Goal: Answer question/provide support: Share knowledge or assist other users

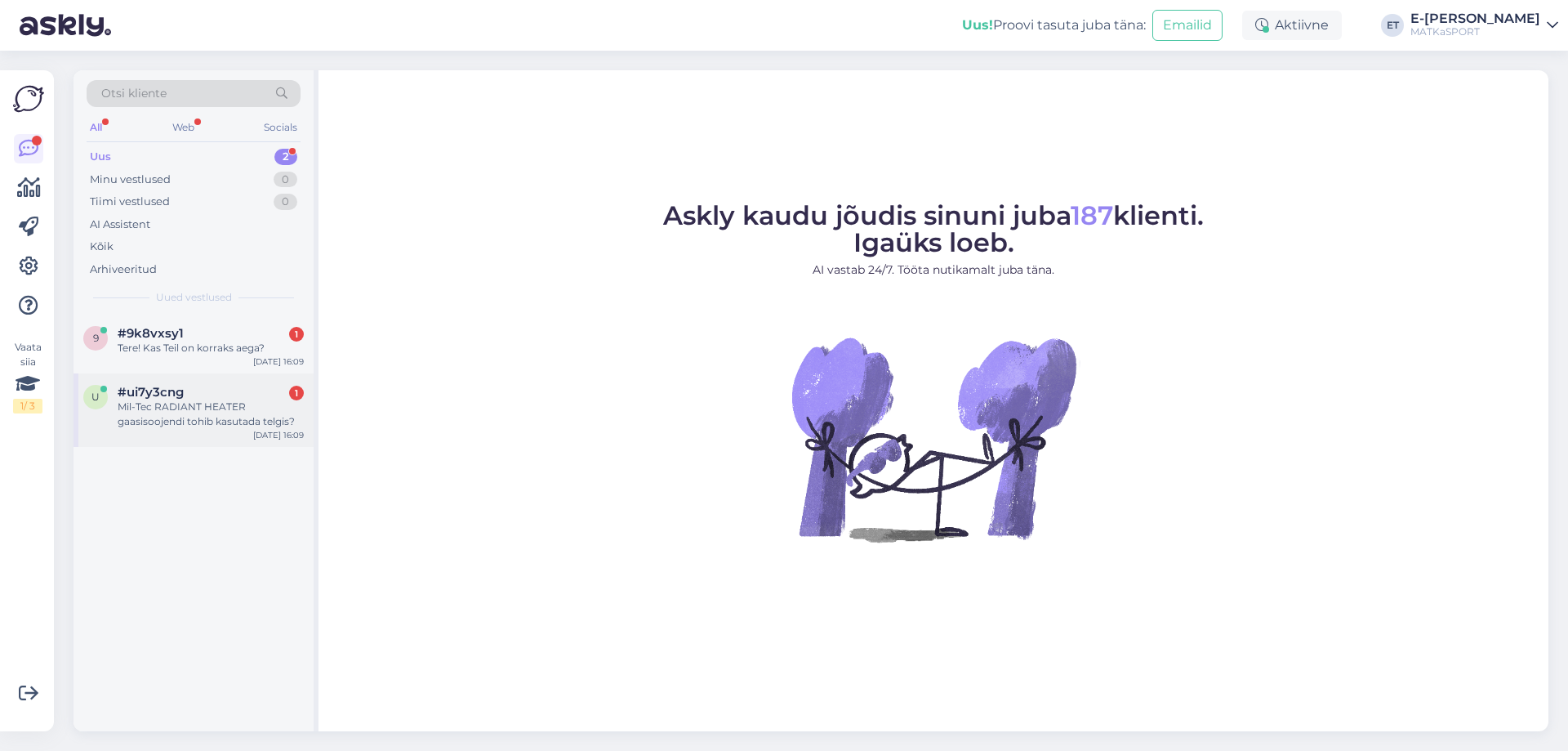
click at [156, 419] on div "Mil-Tec RADIANT HEATER gaasisoojendi tohib kasutada telgis?" at bounding box center [211, 414] width 186 height 29
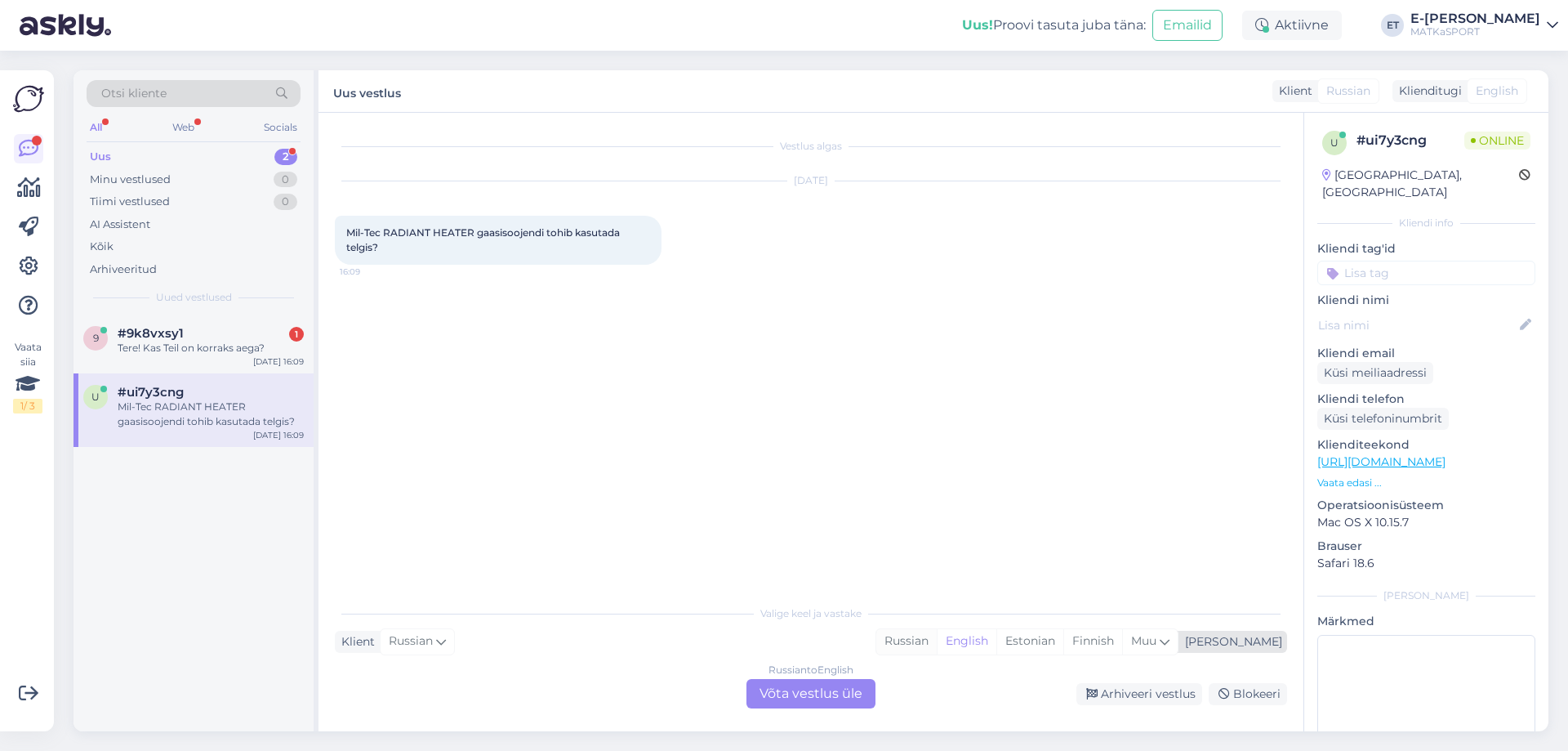
click at [937, 644] on div "Russian" at bounding box center [907, 641] width 60 height 24
click at [997, 644] on div "English" at bounding box center [966, 641] width 60 height 24
click at [789, 698] on div "Russian to English Võta vestlus üle" at bounding box center [811, 693] width 129 height 29
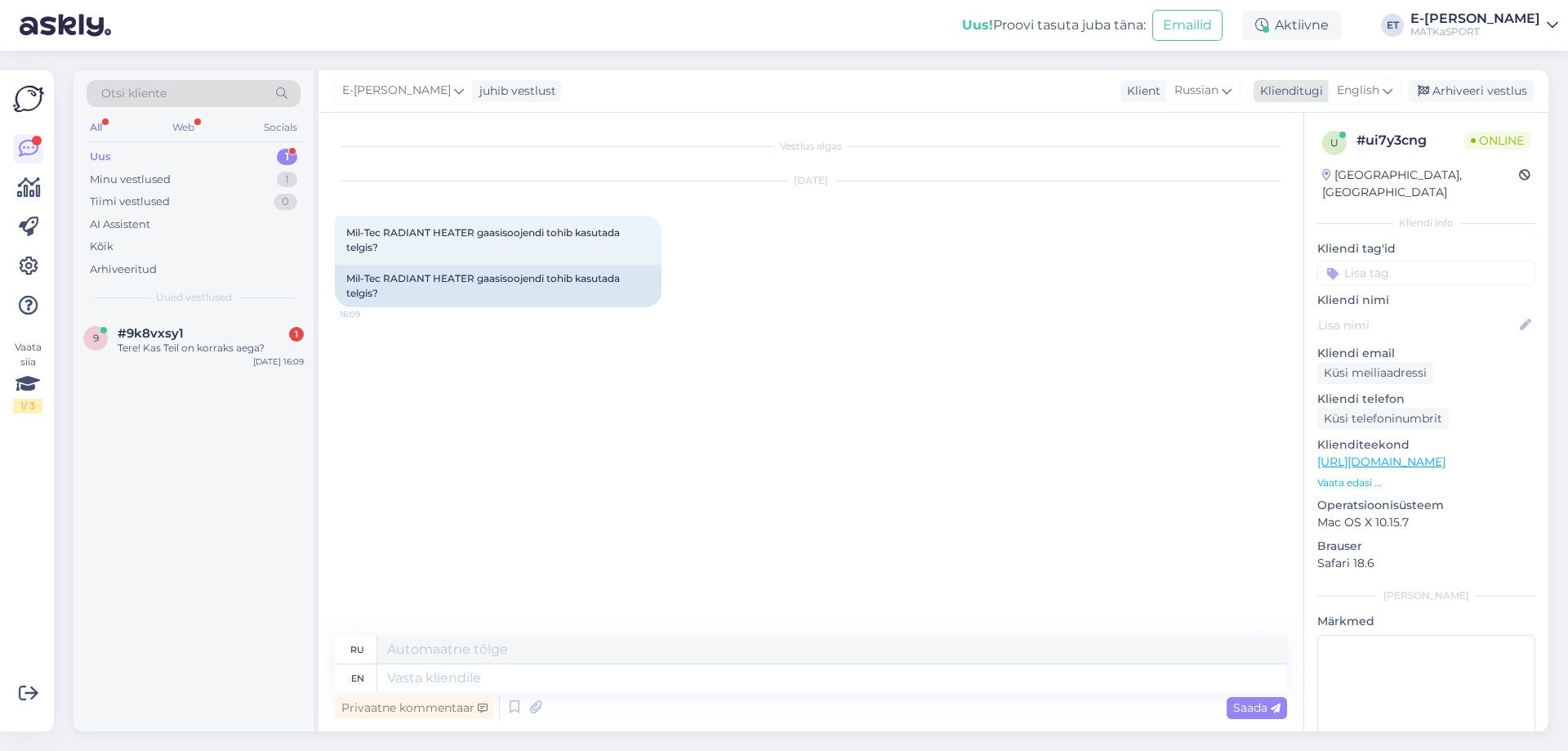
click at [1376, 96] on span "English" at bounding box center [1358, 90] width 43 height 18
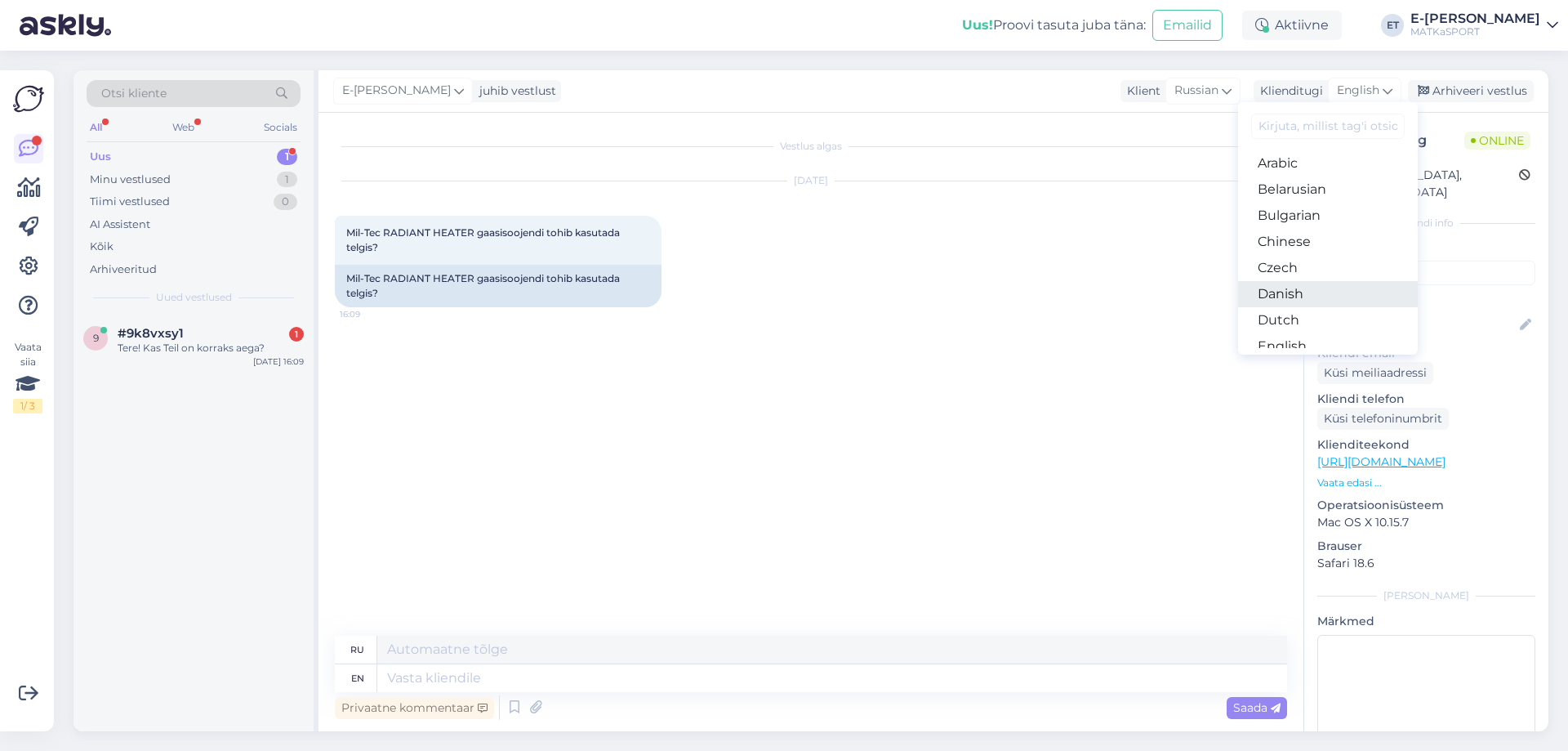
scroll to position [81, 0]
click at [1300, 290] on link "Estonian" at bounding box center [1328, 290] width 180 height 26
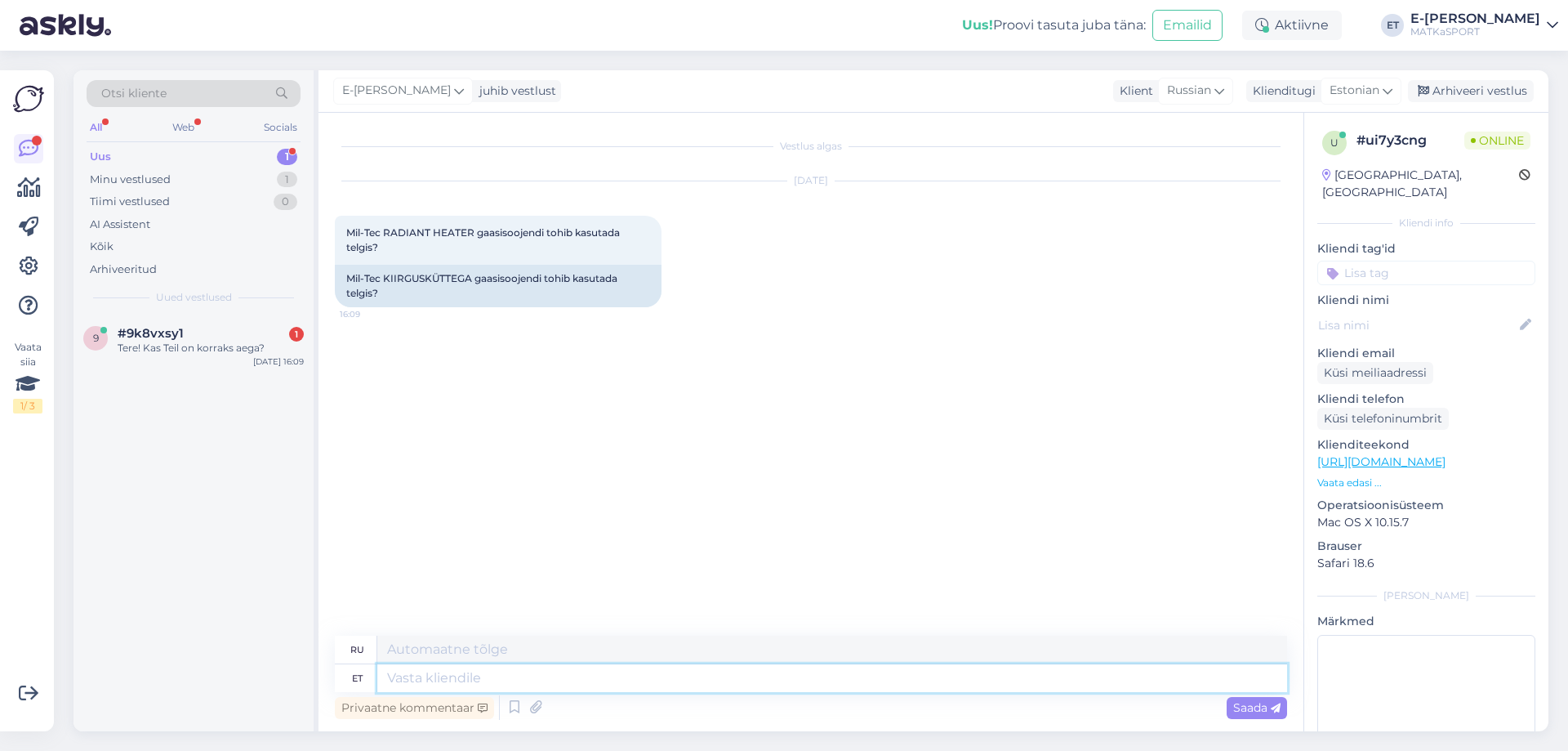
click at [422, 675] on textarea at bounding box center [832, 678] width 910 height 28
type textarea "Tere!"
type textarea "Привет"
type textarea "Tere!"
type textarea "Привет!"
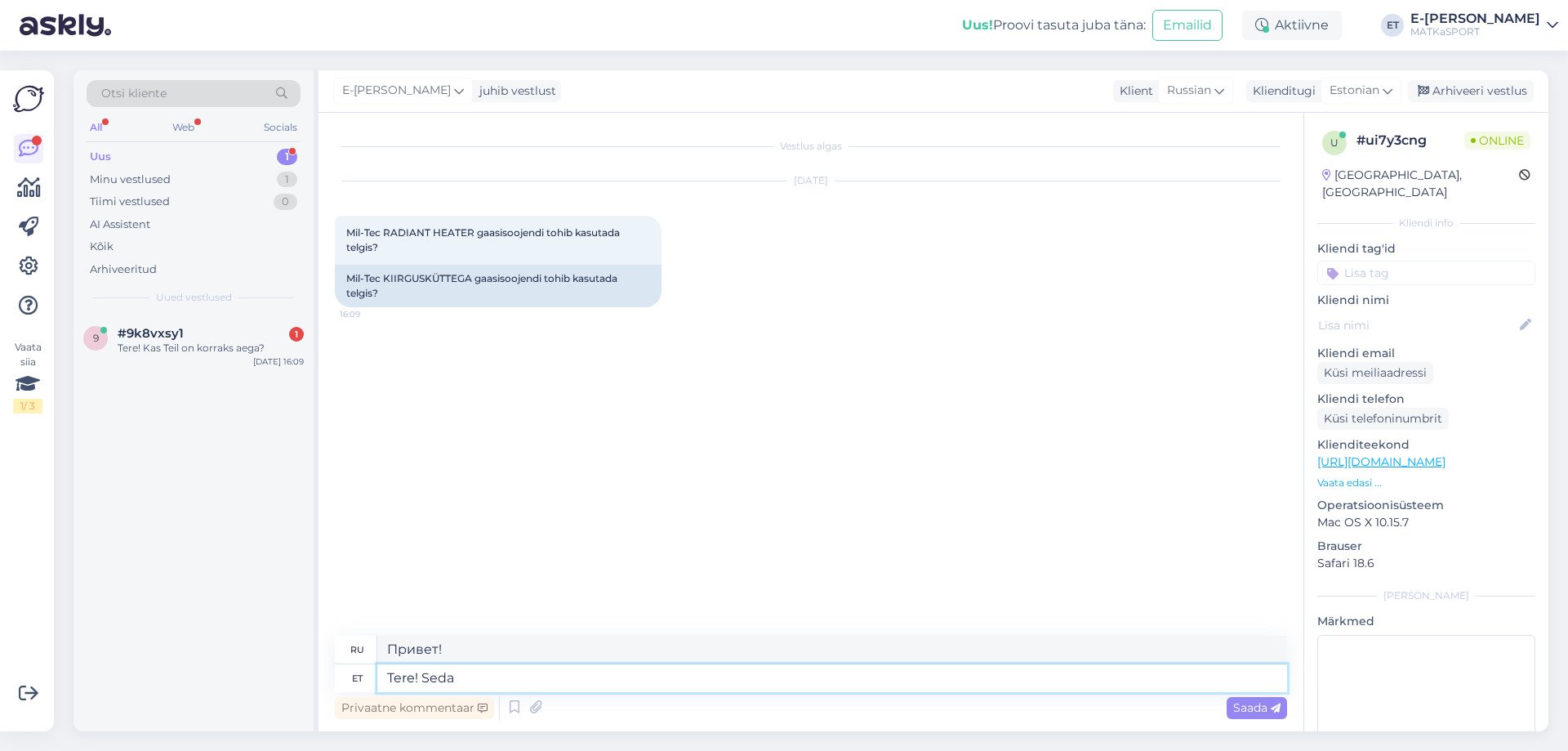
type textarea "Tere! Seda"
type textarea "Привет! Это"
type textarea "Tere! Seda toodet"
type textarea "Здравствуйте! Этот продукт"
type textarea "Tere! Seda toodet ei o"
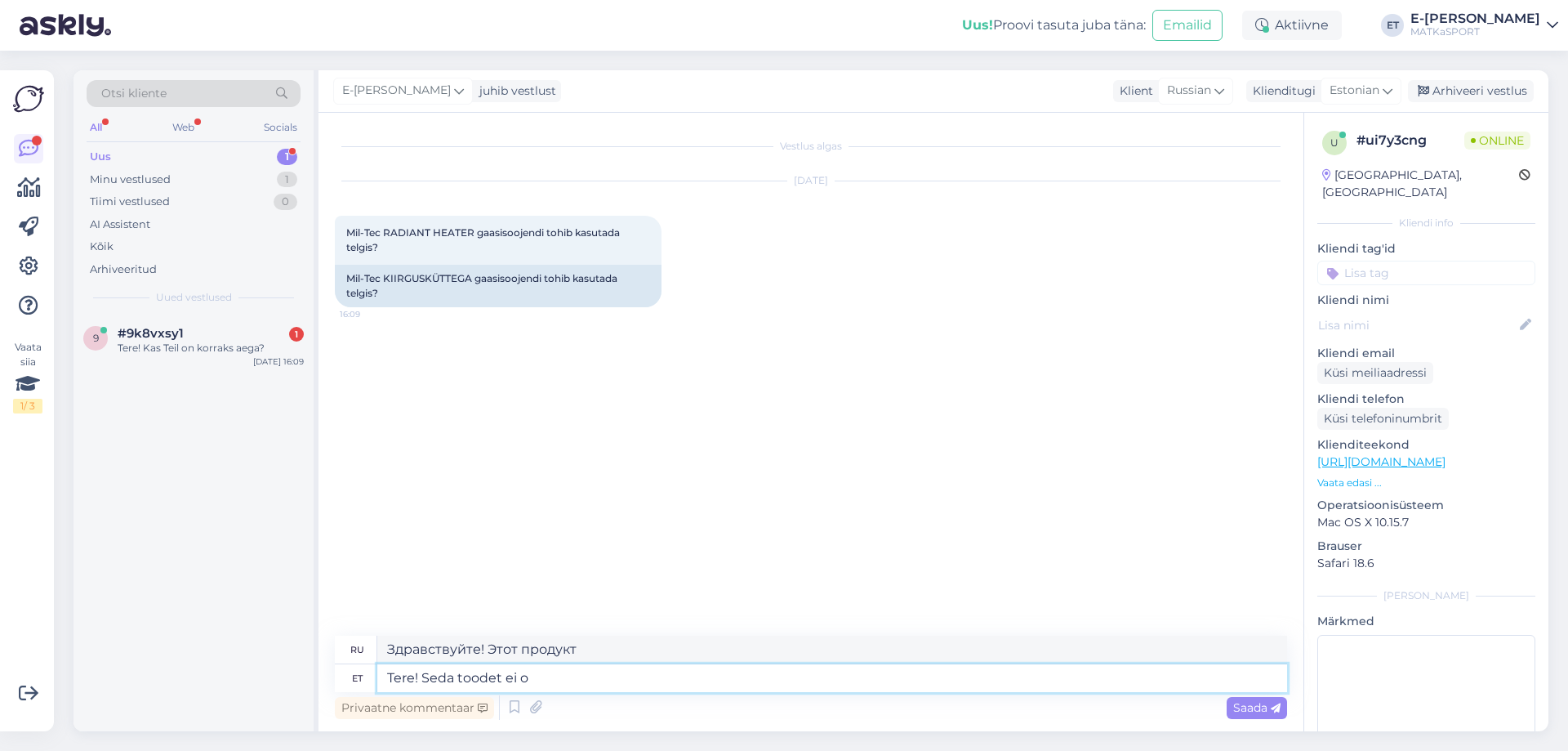
type textarea "Здравствуйте! Этот продукт не"
type textarea "Tere! Seda toodet ei ole"
type textarea "Здравствуйте! Этот товар недоступен."
type textarea "Tere! Seda toodet ei ole soovituslik k"
type textarea "Здравствуйте! Этот продукт не рекомендуется."
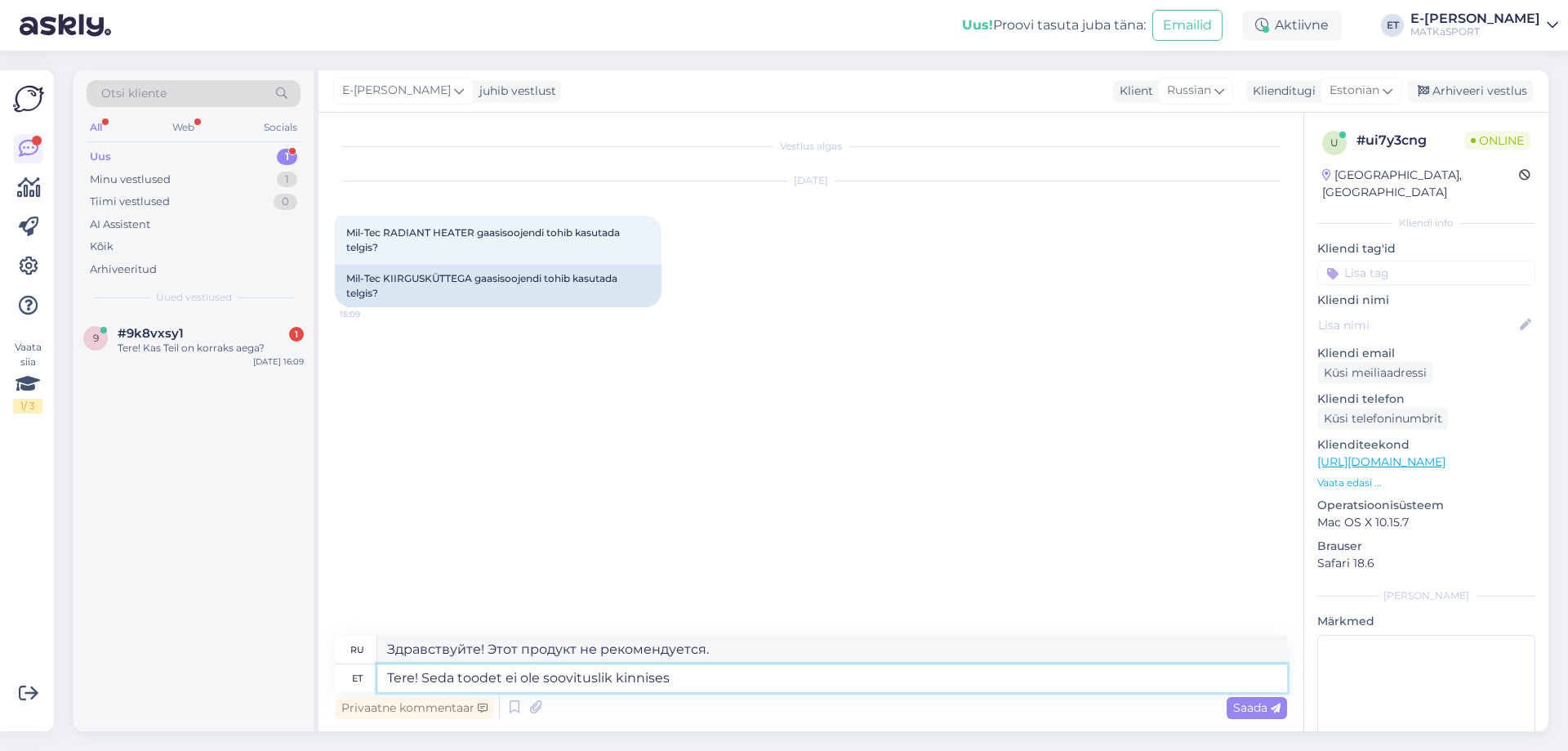
type textarea "Tere! Seda toodet ei ole soovituslik kinnises"
type textarea "Здравствуйте! Данный продукт не рекомендуется использовать в помещении."
type textarea "Tere! Seda toodet ei ole soovituslik kinnises ruumis ka"
type textarea "Здравствуйте! Данный продукт не рекомендуется использовать в закрытых помещения…"
type textarea "Tere! Seda toodet ei ole soovituslik kinnises ruumis kasutada. A"
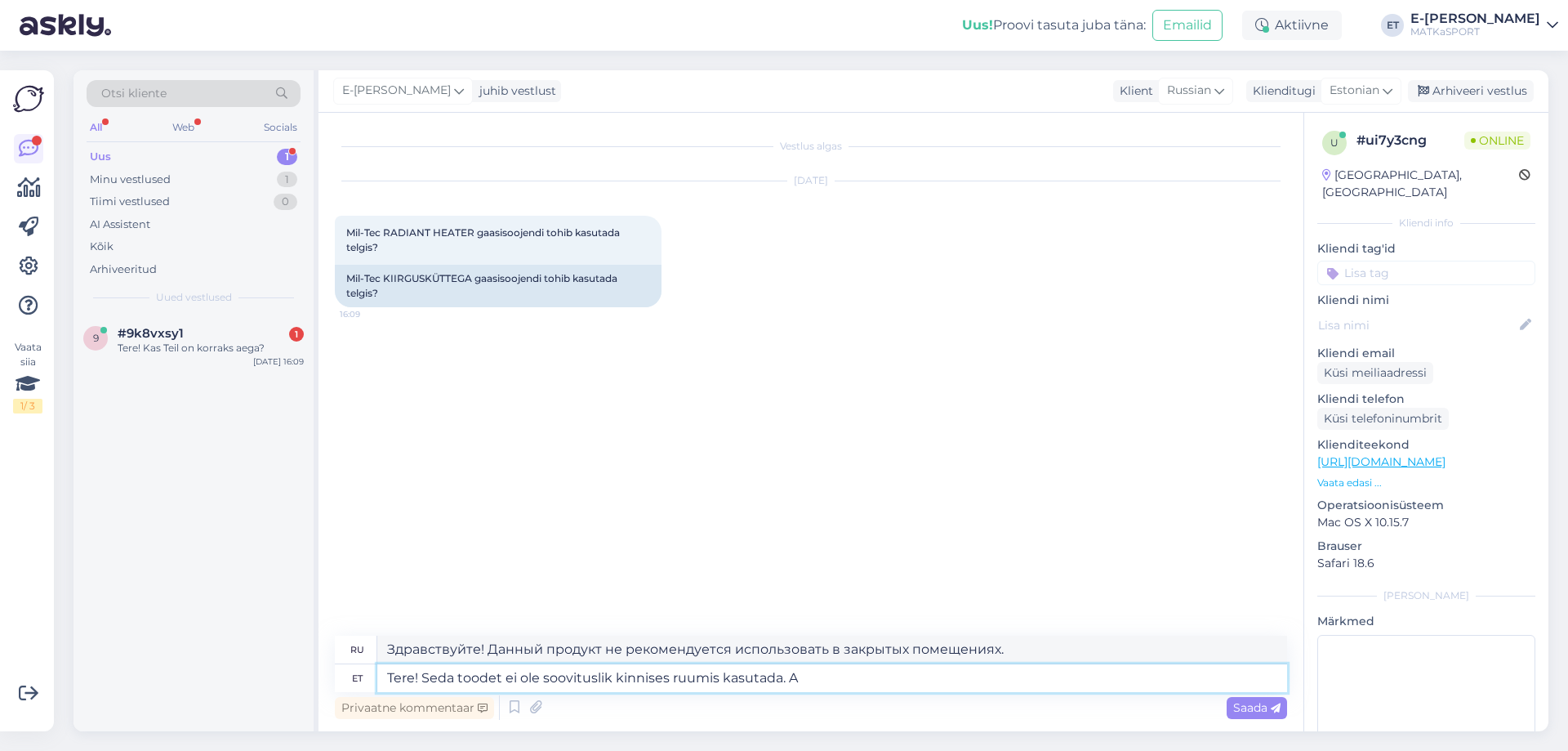
type textarea "Здравствуйте! Данный продукт не рекомендуется использовать в помещении."
type textarea "Tere! Seda toodet ei ole soovituslik kinnises ruumis kasutada. Ainult h"
type textarea "Здравствуйте! Этот продукт не рекомендуется использовать в закрытых помещениях.…"
type textarea "Tere! Seda toodet ei ole soovituslik kinnises ruumis kasutada. Ainult hästi b"
type textarea "Здравствуйте! Этот продукт не рекомендуется использовать в закрытых помещениях.…"
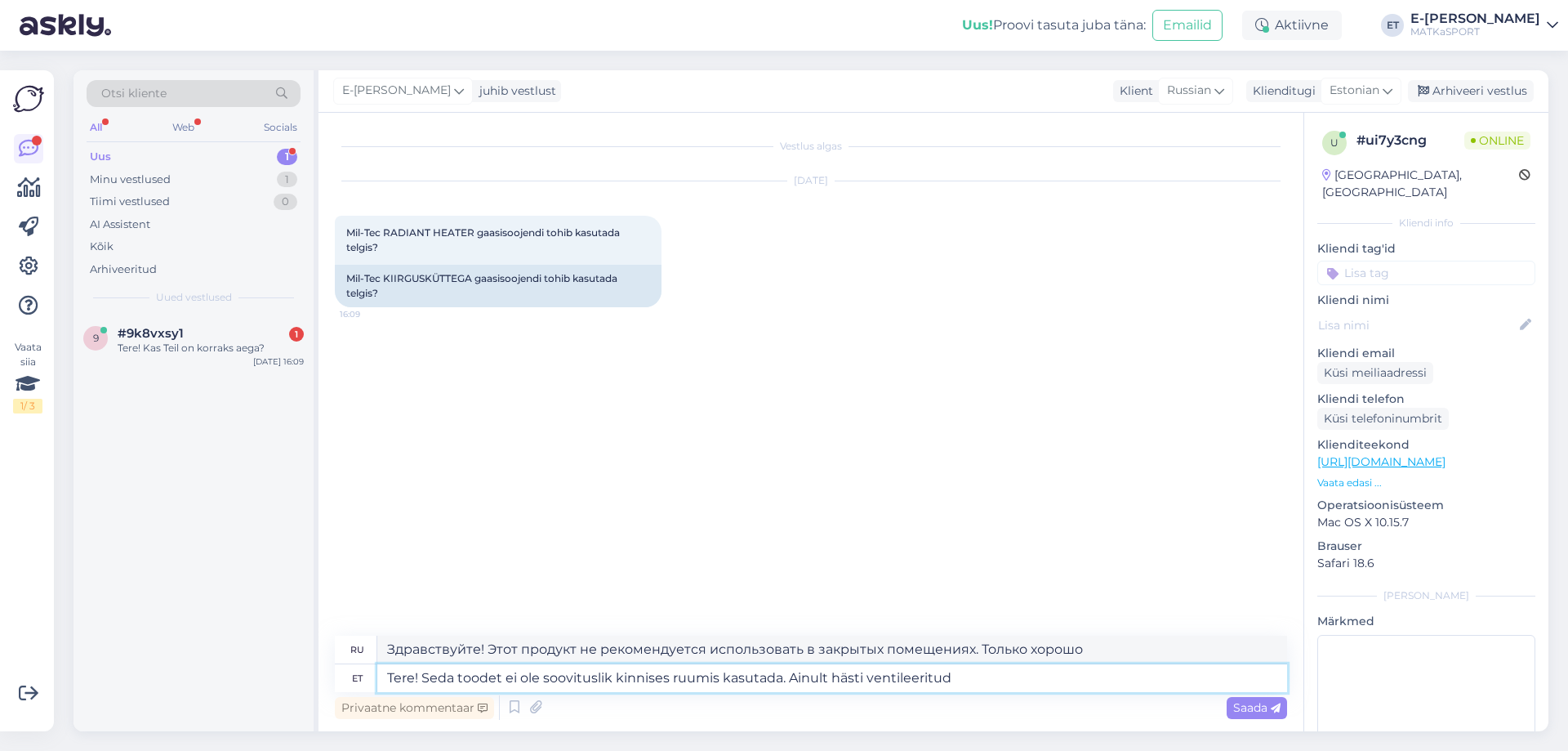
type textarea "Tere! Seda toodet ei ole soovituslik kinnises ruumis kasutada. Ainult hästi ven…"
type textarea "Здравствуйте! Не рекомендуется использовать этот продукт в закрытом помещении. …"
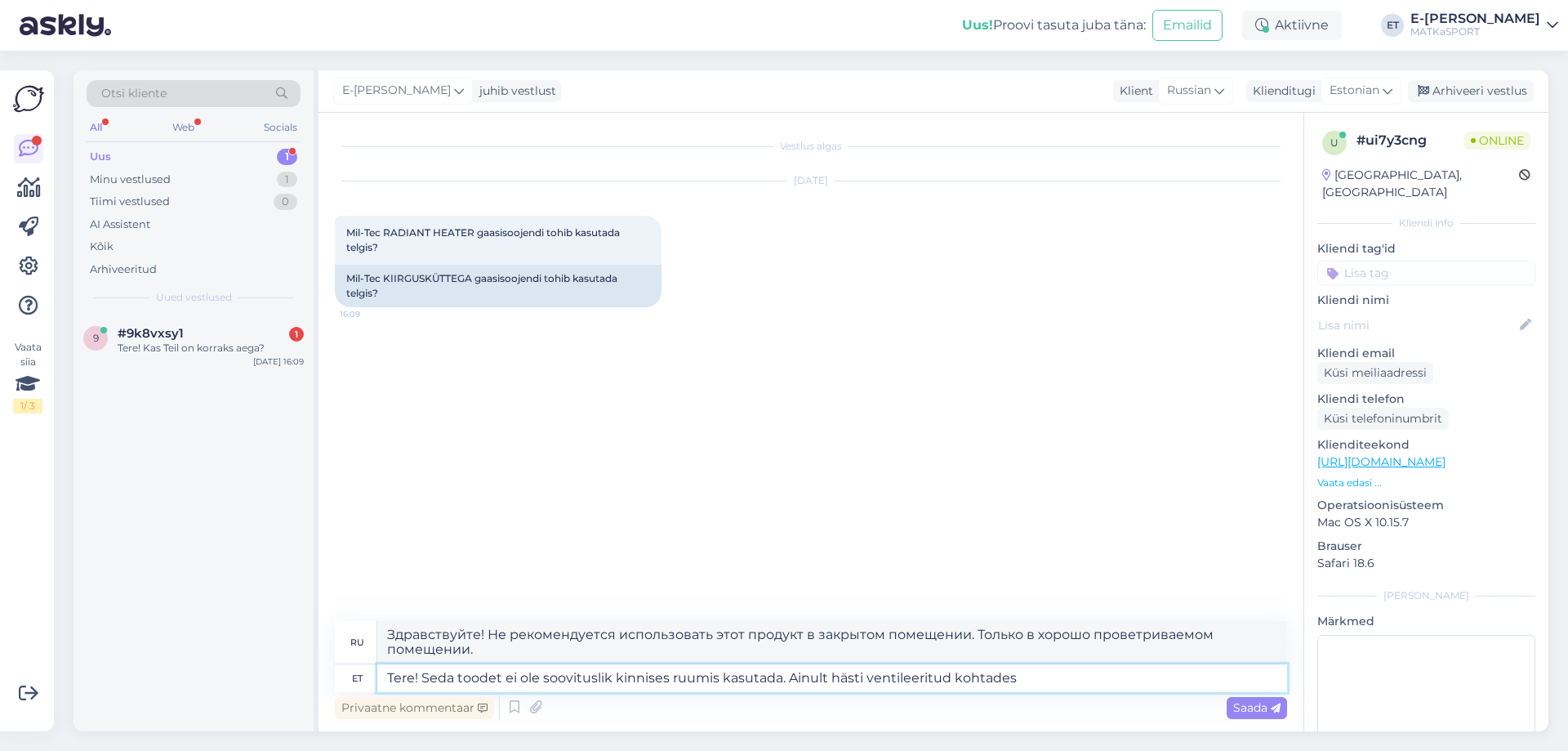
type textarea "Tere! Seda toodet ei ole soovituslik kinnises ruumis kasutada. Ainult hästi ven…"
type textarea "Здравствуйте! Не рекомендуется использовать этот продукт в закрытых помещениях.…"
type textarea "Tere! Seda toodet ei ole soovituslik kinnises ruumis kasutada. Ainult hästi ven…"
type textarea "Здравствуйте! Не рекомендуется использовать этот продукт в закрытых помещениях.…"
type textarea "Tere! Seda toodet ei ole soovituslik kinnises ruumis kasutada. Ainult hästi ven…"
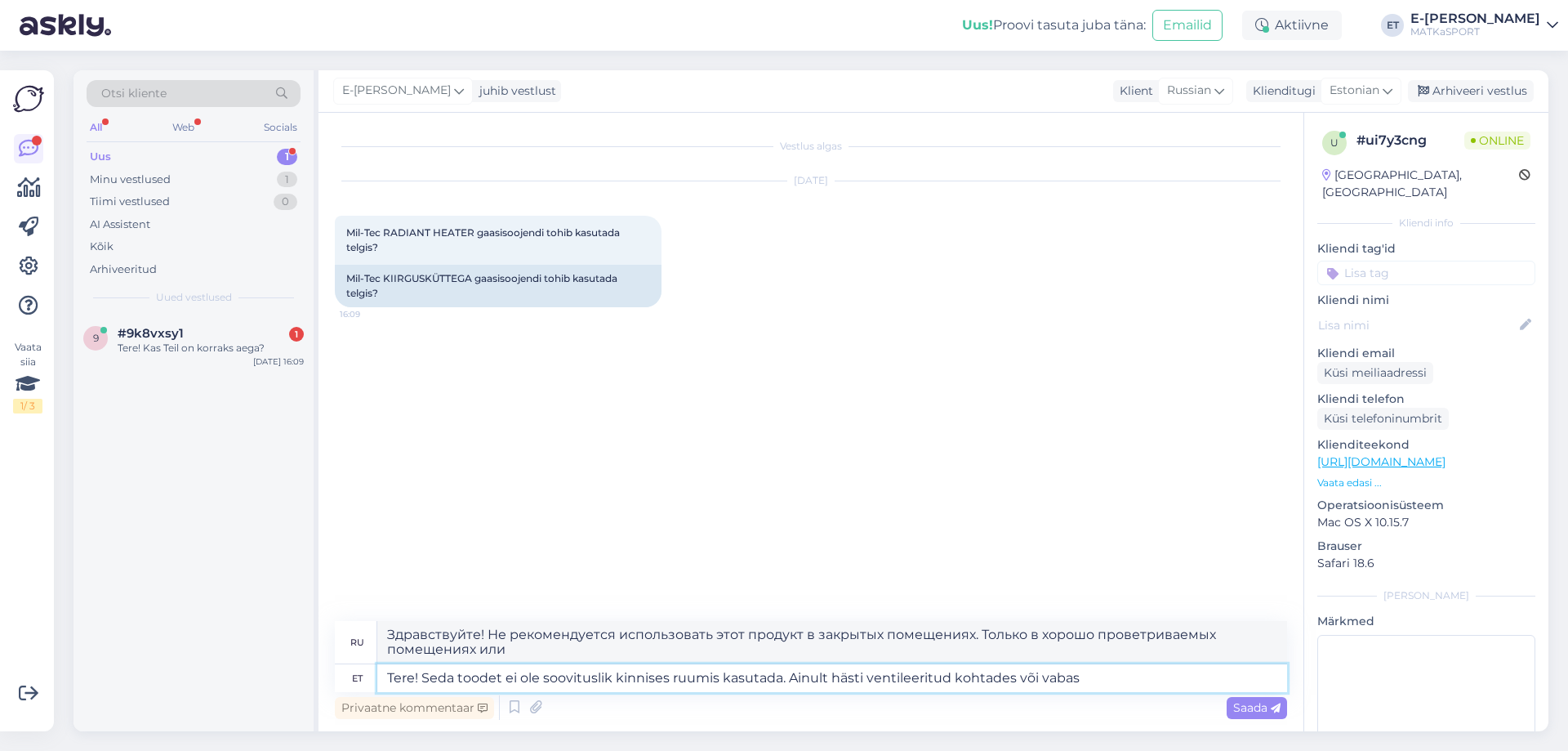
type textarea "Здравствуйте! Не рекомендуется использовать этот продукт в закрытых помещениях.…"
type textarea "Tere! Seda toodet ei ole soovituslik kinnises ruumis kasutada. Ainult hästi ven…"
type textarea "Здравствуйте! Не рекомендуется использовать этот продукт в помещении. Только в …"
type textarea "Tere! Seda toodet ei ole soovituslik kinnises ruumis kasutada. Ainult hästi ven…"
click at [1274, 710] on icon at bounding box center [1276, 708] width 10 height 10
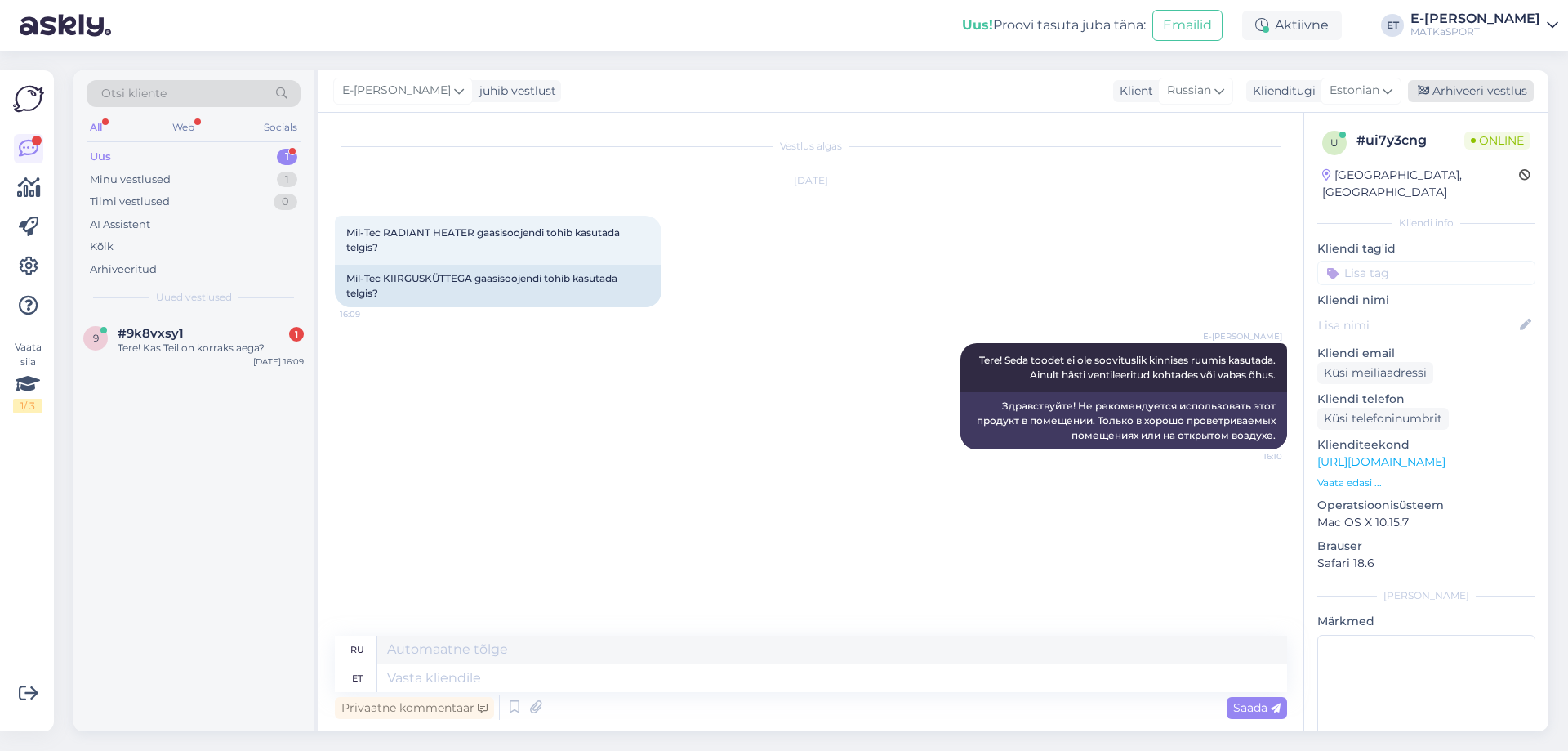
click at [1457, 90] on div "Arhiveeri vestlus" at bounding box center [1471, 91] width 126 height 22
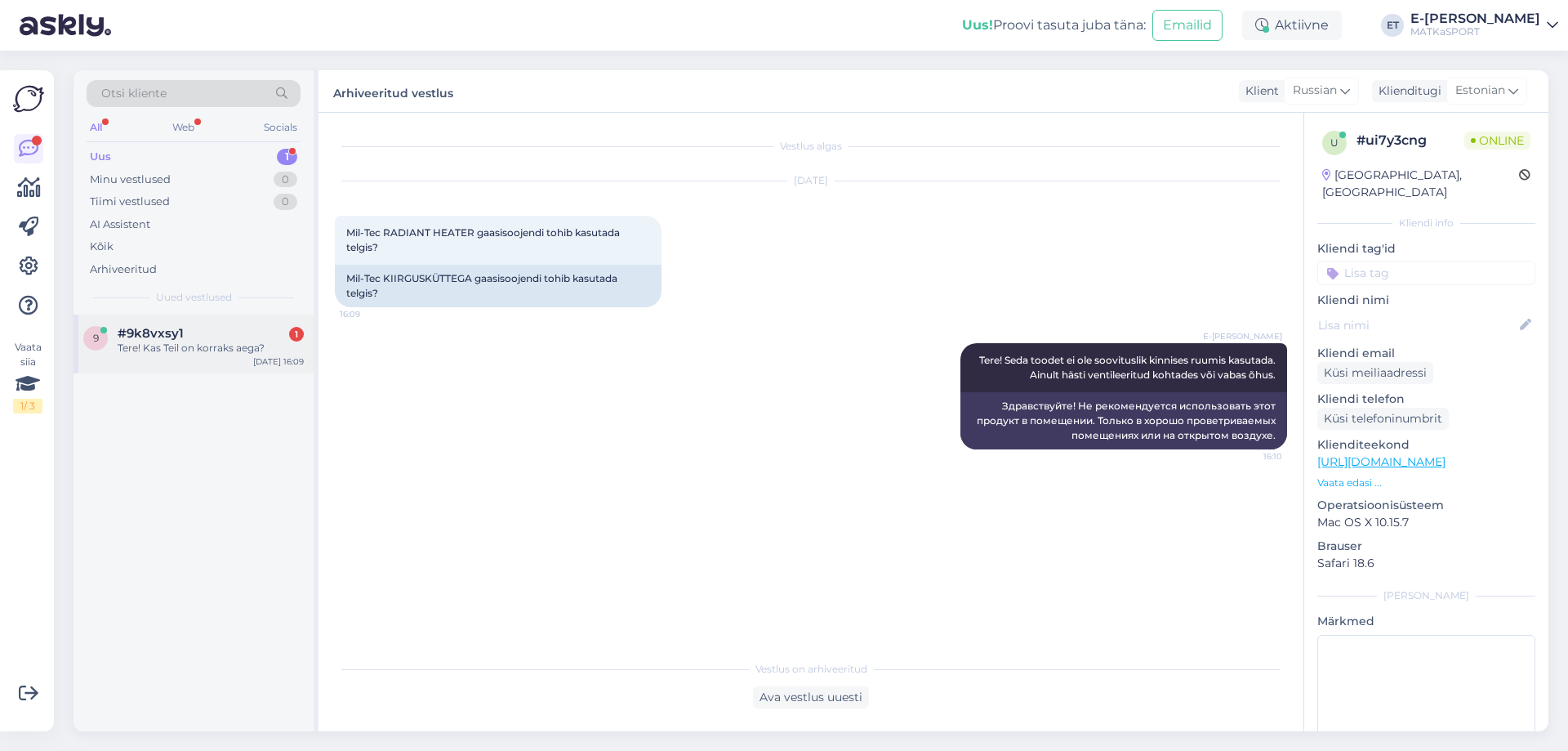
click at [211, 345] on div "Tere! Kas Teil on korraks aega?" at bounding box center [211, 348] width 186 height 15
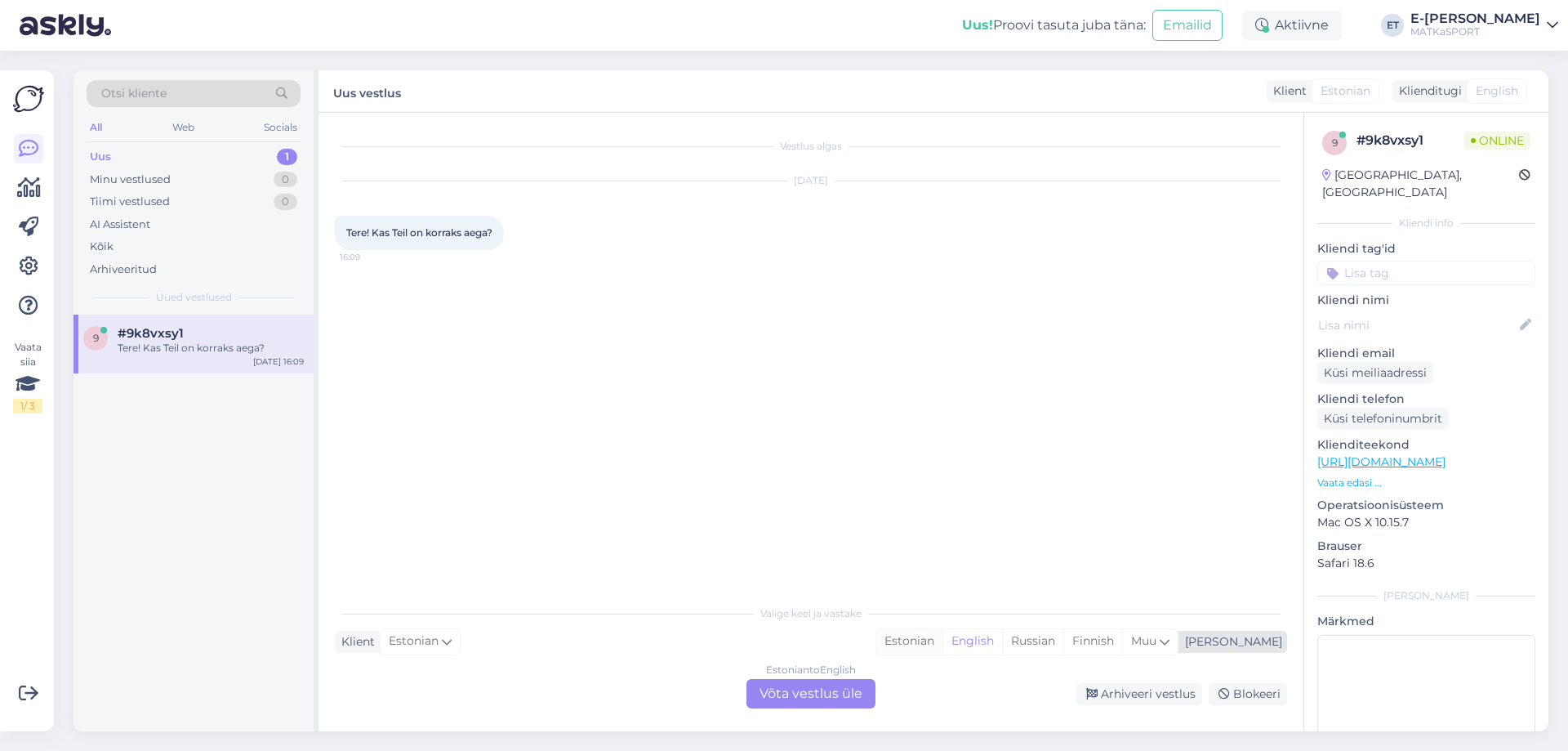
click at [943, 639] on div "Estonian" at bounding box center [909, 641] width 66 height 24
click at [815, 690] on div "Estonian to Estonian Võta vestlus üle" at bounding box center [811, 693] width 129 height 29
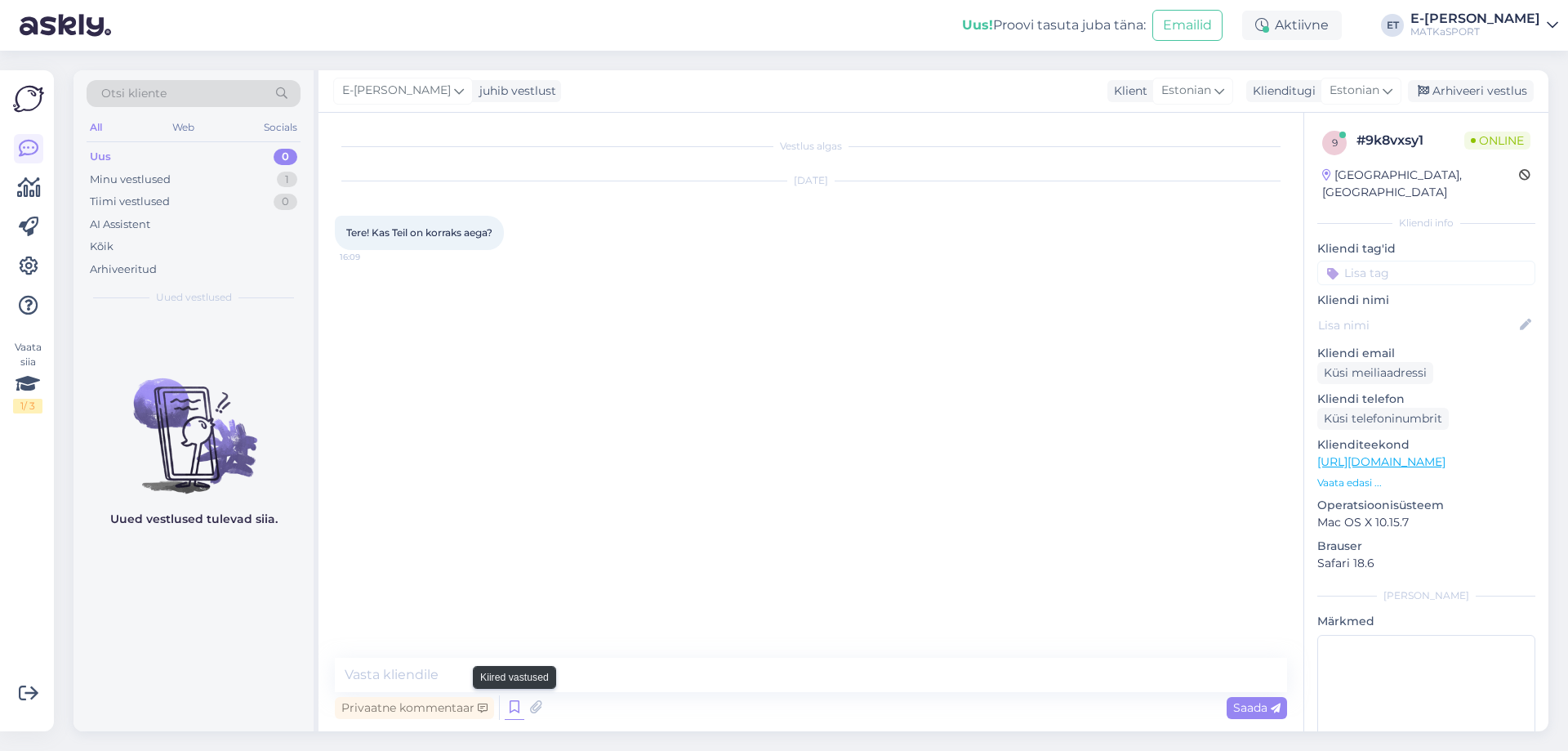
click at [517, 702] on icon at bounding box center [514, 707] width 19 height 24
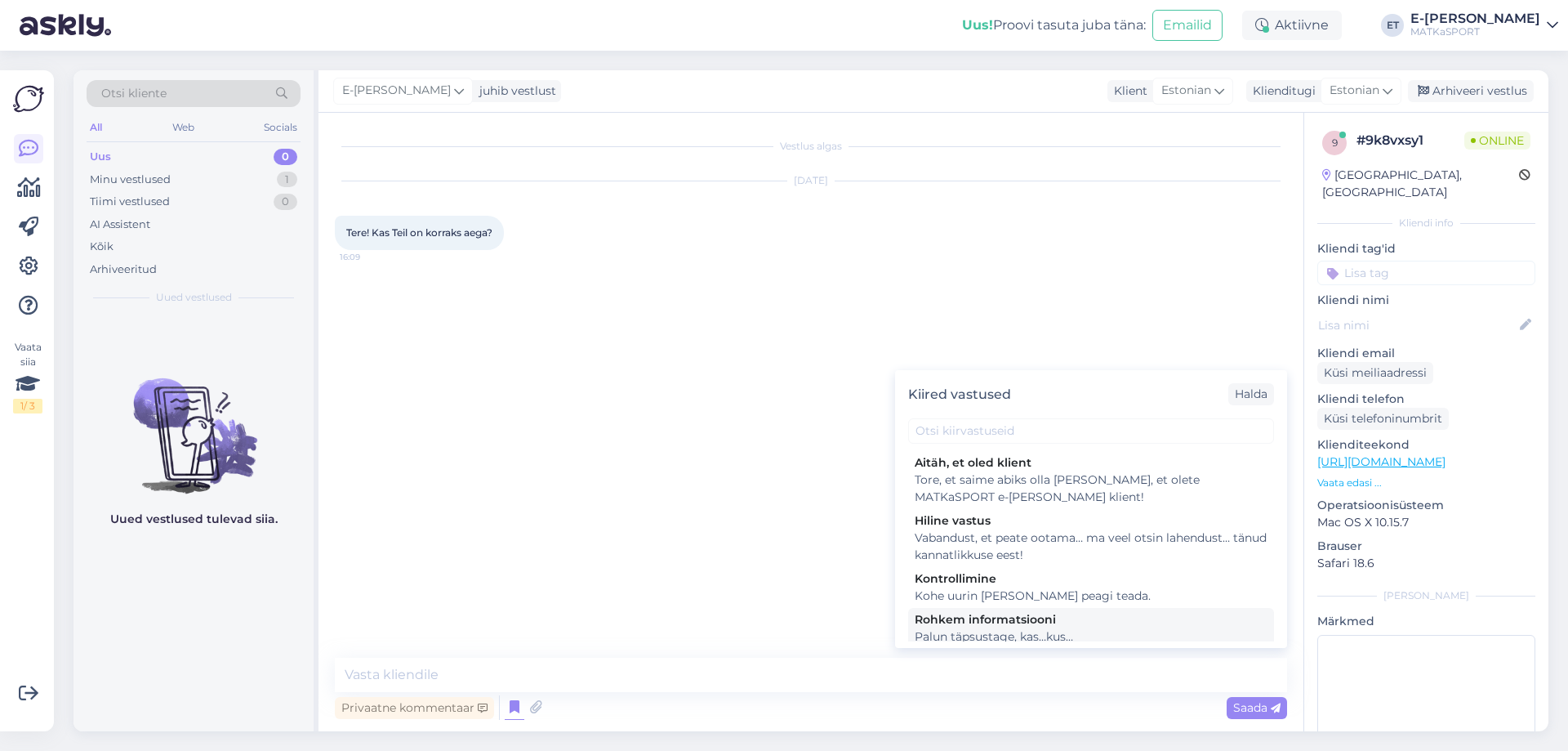
scroll to position [146, 0]
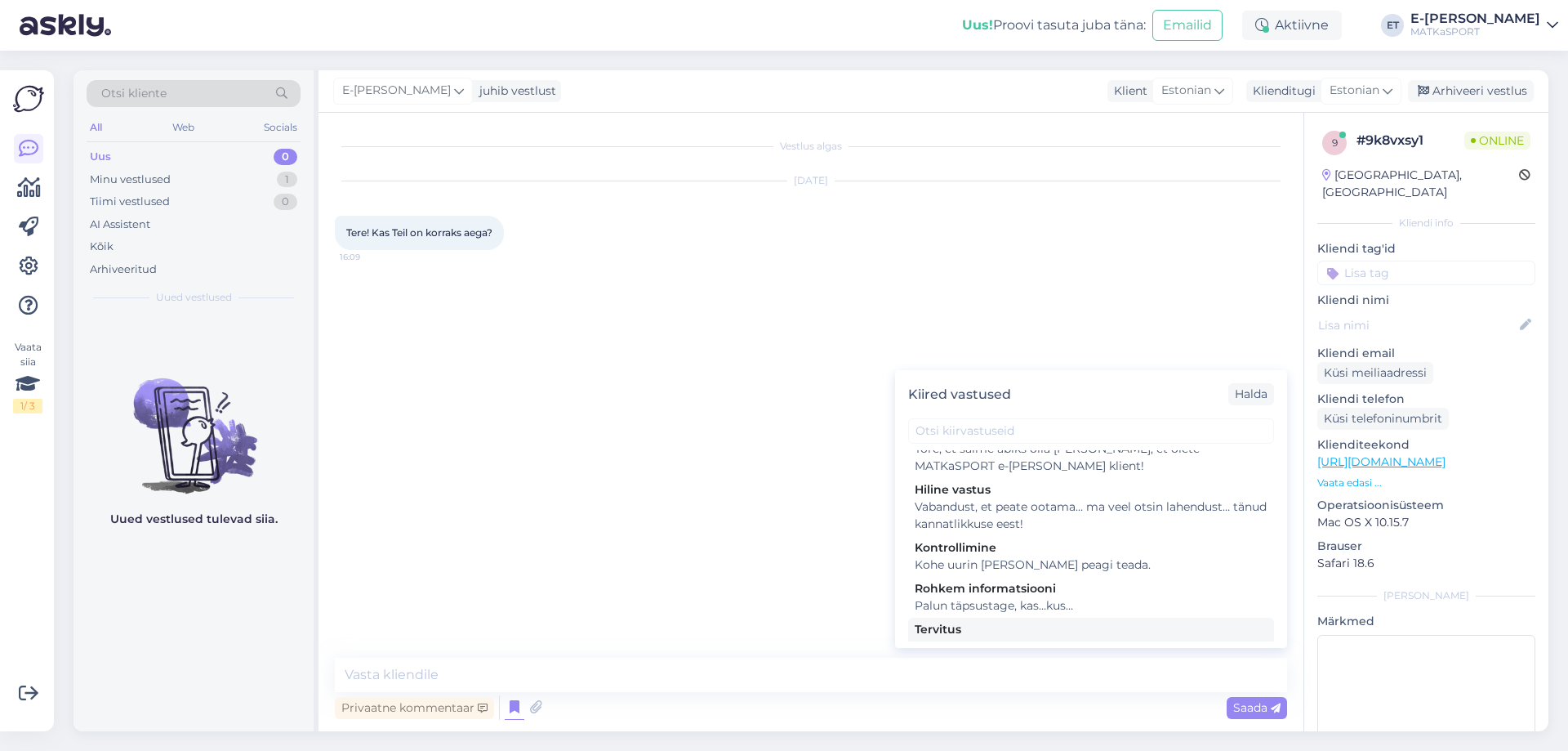
click at [975, 621] on div "Tervitus" at bounding box center [1091, 629] width 353 height 17
type textarea "Tere, kuidas saame abiks olla?"
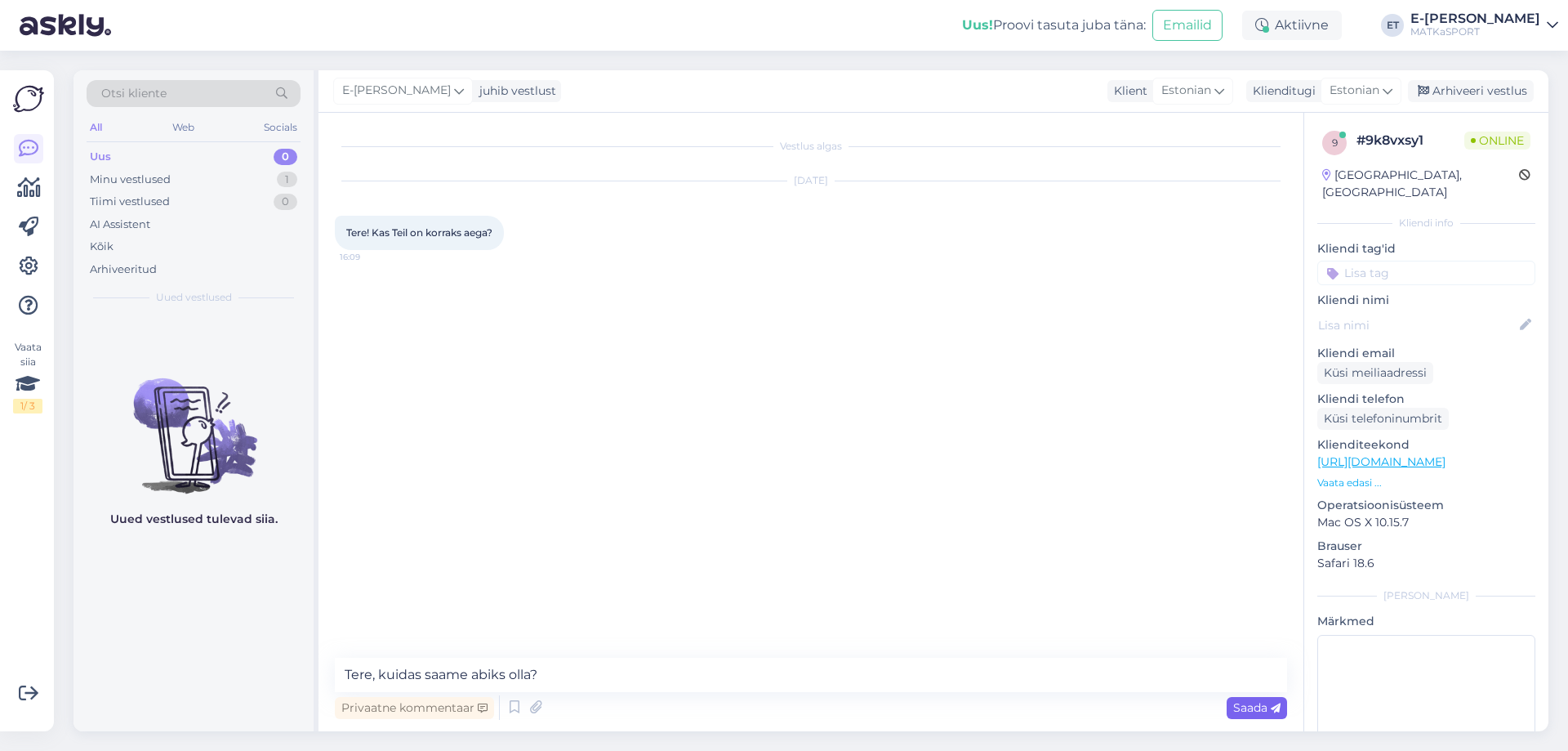
click at [1235, 706] on span "Saada" at bounding box center [1257, 707] width 47 height 15
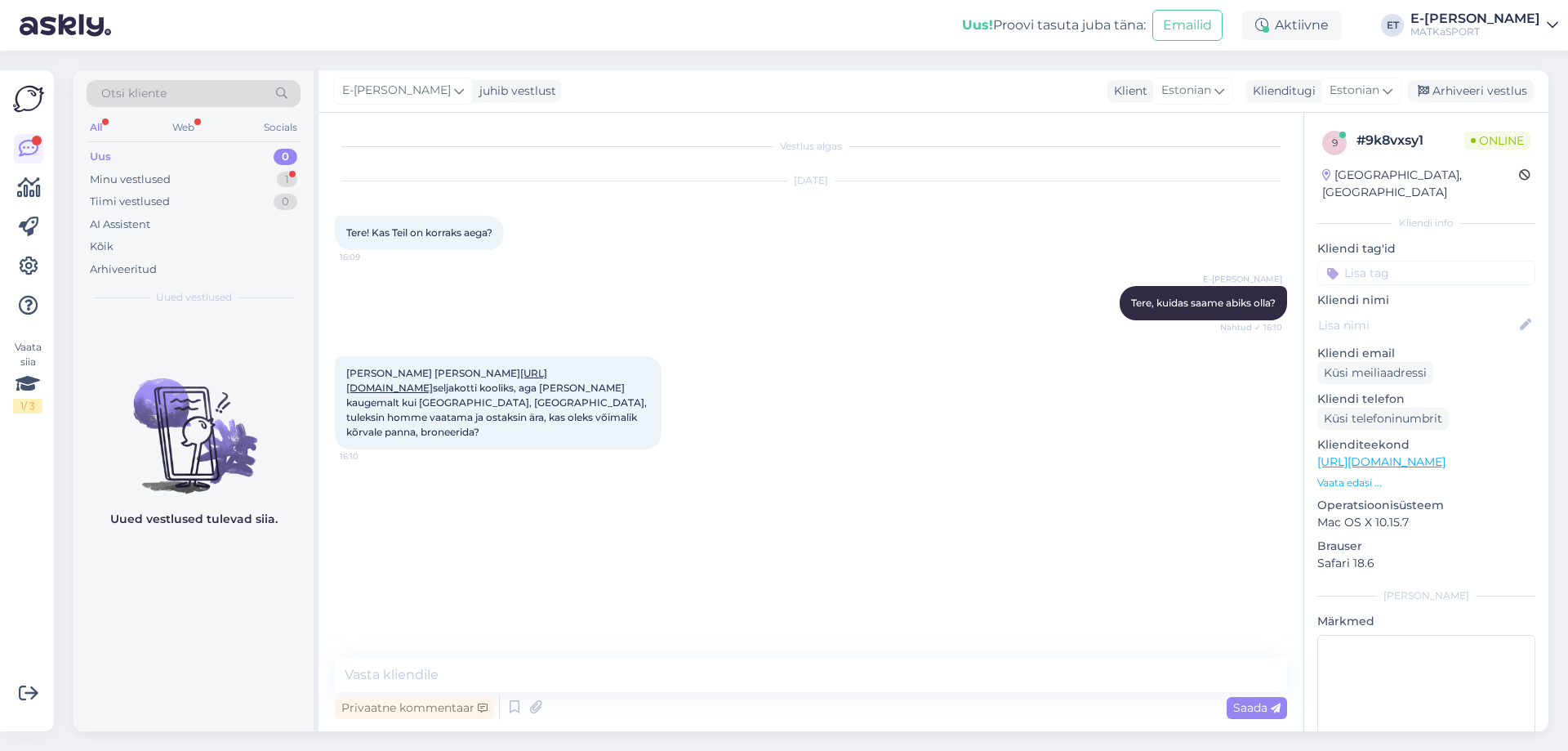
click at [412, 392] on link "[URL][DOMAIN_NAME]" at bounding box center [447, 380] width 201 height 27
click at [435, 673] on textarea at bounding box center [810, 675] width 952 height 34
type textarea "O"
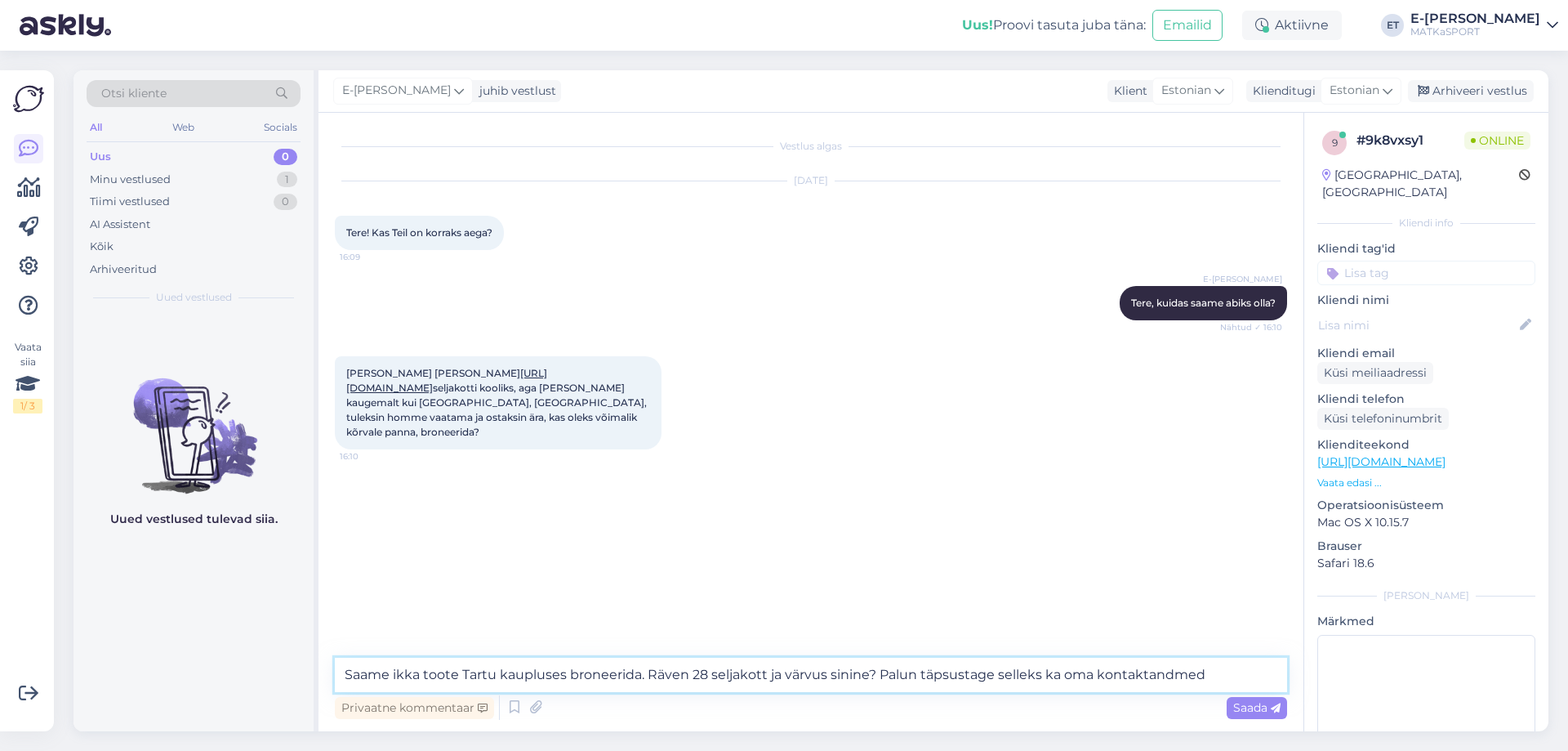
type textarea "Saame ikka toote Tartu kaupluses broneerida. Räven 28 seljakott ja värvus sinin…"
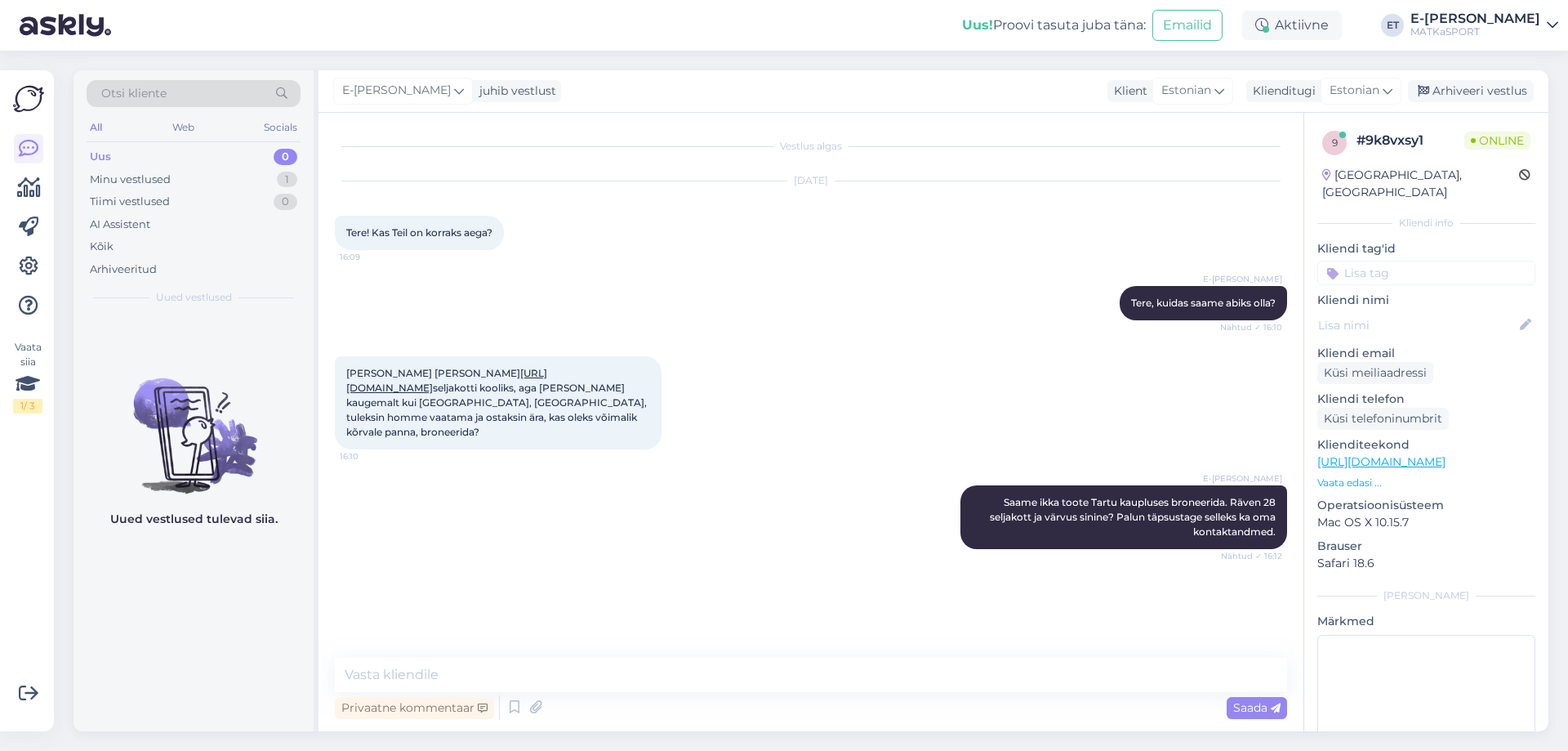
scroll to position [39, 0]
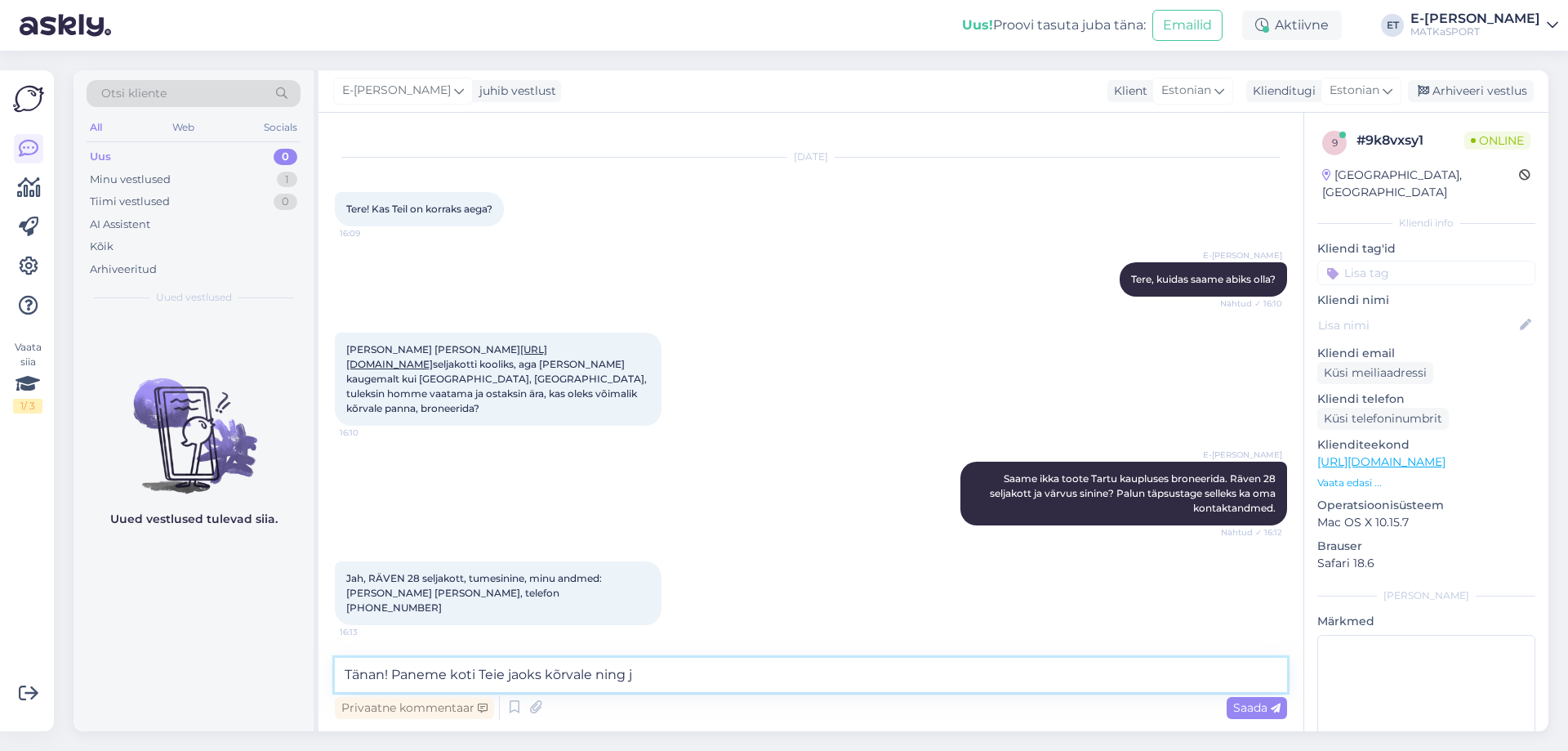
drag, startPoint x: 544, startPoint y: 674, endPoint x: 480, endPoint y: 672, distance: 64.0
click at [480, 672] on textarea "Tänan! Paneme koti Teie jaoks kõrvale ning j" at bounding box center [810, 675] width 952 height 34
click at [512, 675] on textarea "Tänan! Paneme koti Teie jaoks kõrvale ning j" at bounding box center [810, 675] width 952 height 34
click at [659, 677] on textarea "Tänan! Paneme koti Teie jaoks kõrvale ning j" at bounding box center [810, 675] width 952 height 34
type textarea "Tänan! Paneme koti Teie jaoks kõrvale ning jääme Teid ootama!"
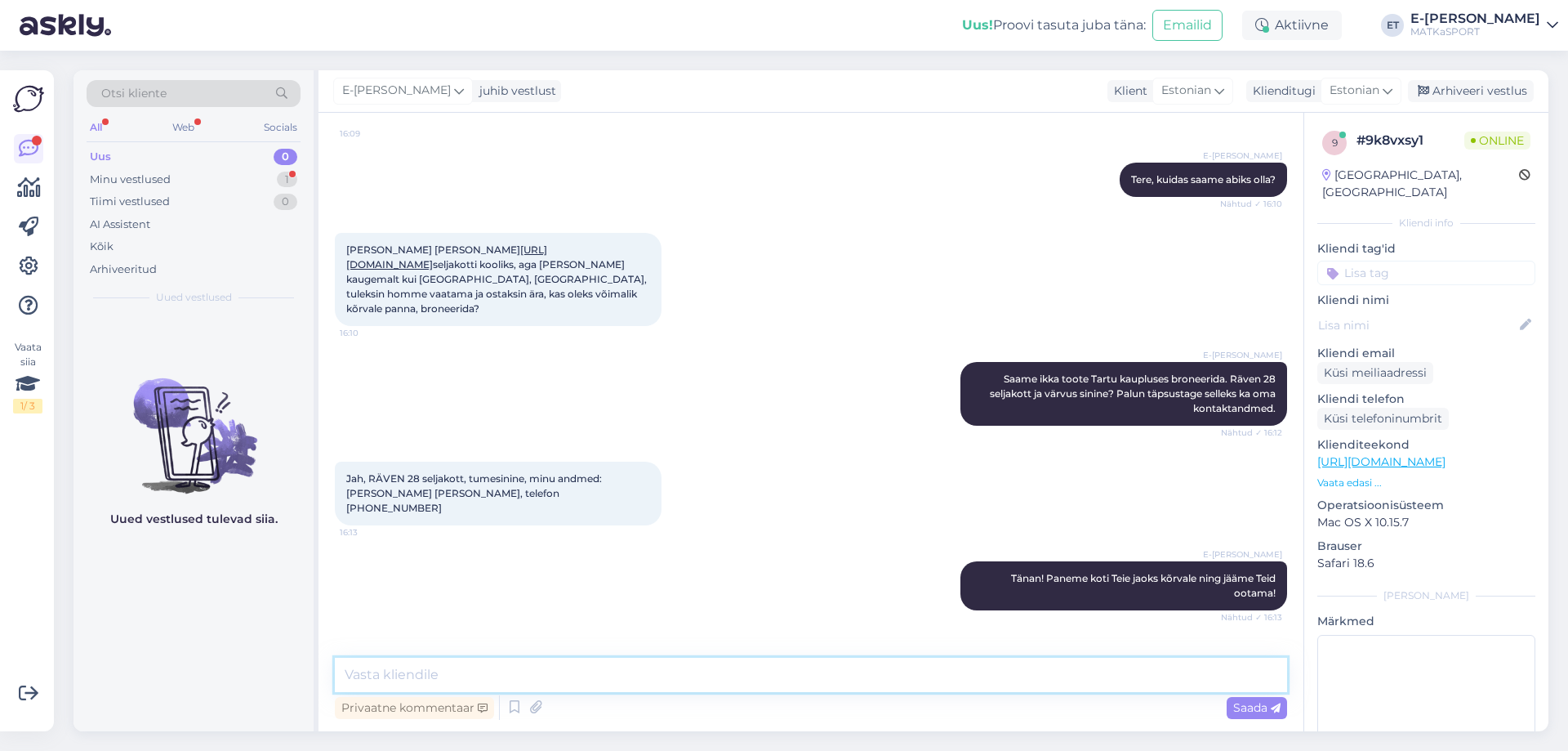
scroll to position [194, 0]
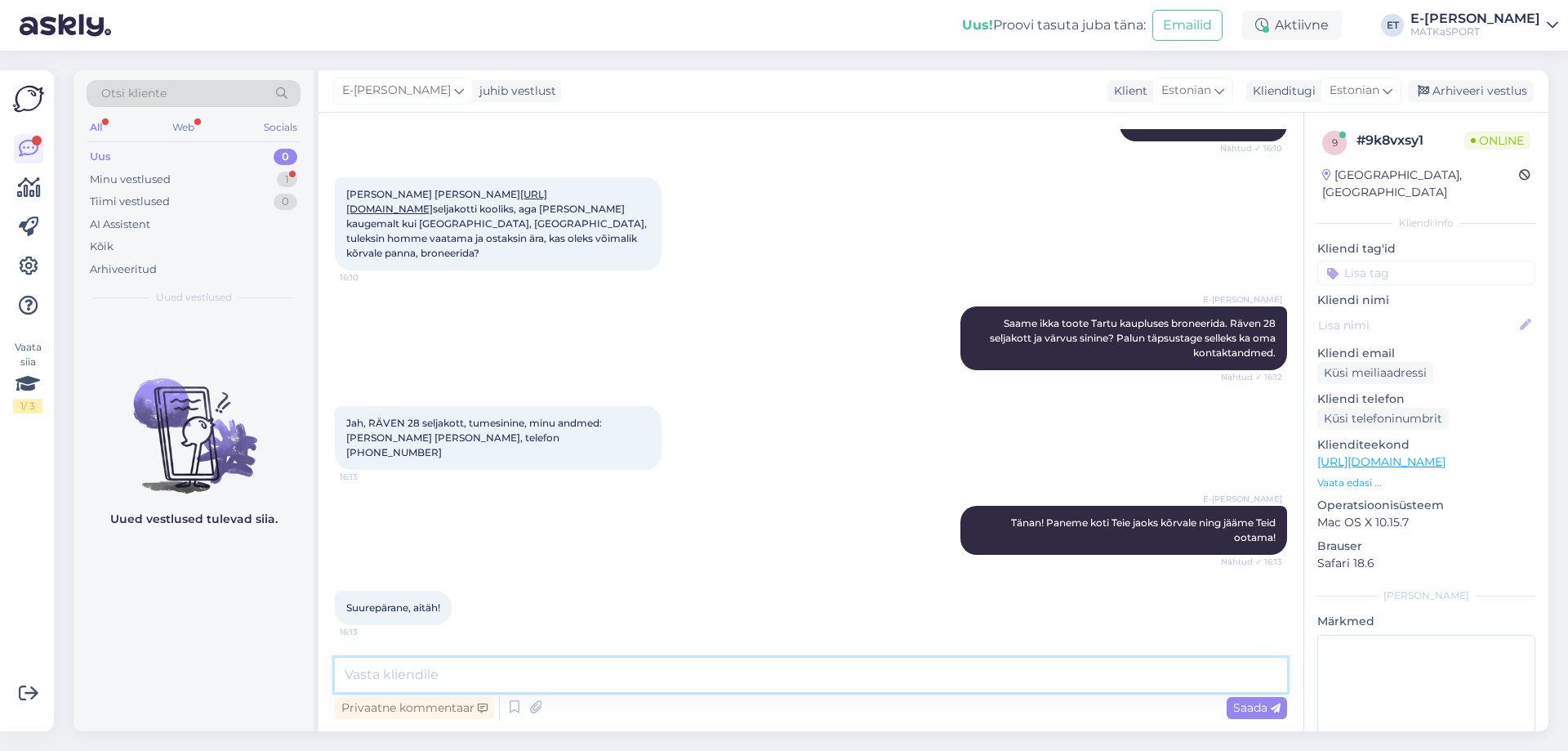
click at [404, 681] on textarea at bounding box center [810, 675] width 952 height 34
type textarea "Palun täpsustage ka enda perekonna nimi."
drag, startPoint x: 644, startPoint y: 676, endPoint x: 304, endPoint y: 671, distance: 340.0
click at [304, 671] on div "Otsi kliente All Web Socials Uus 0 Minu vestlused 1 Tiimi vestlused 0 AI Assist…" at bounding box center [811, 401] width 1475 height 661
drag, startPoint x: 422, startPoint y: 451, endPoint x: 470, endPoint y: 453, distance: 48.0
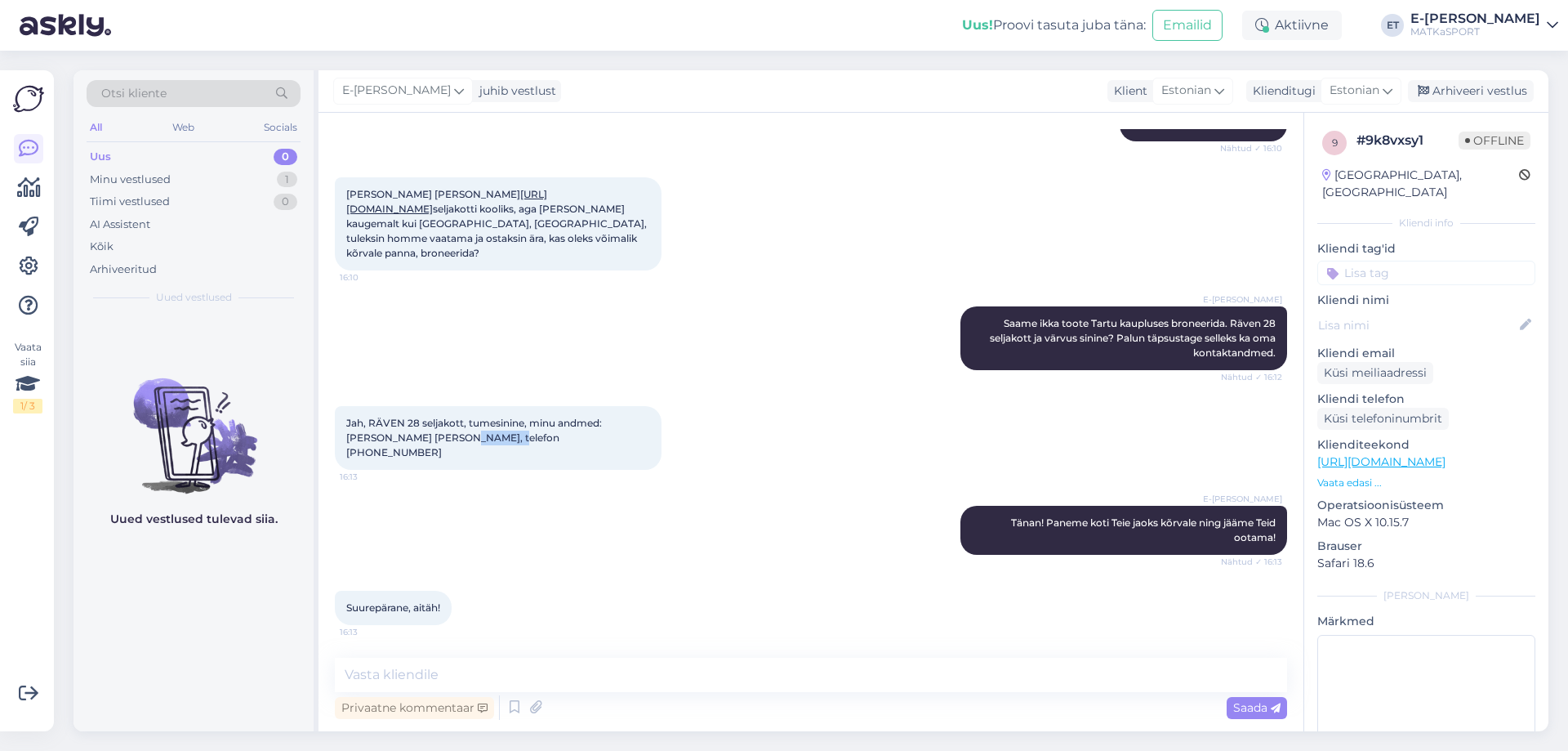
click at [470, 453] on span "Jah, RÄVEN 28 seljakott, tumesinine, minu andmed: [PERSON_NAME] [PERSON_NAME], …" at bounding box center [476, 438] width 258 height 42
drag, startPoint x: 425, startPoint y: 452, endPoint x: 467, endPoint y: 453, distance: 42.0
click at [467, 453] on span "Jah, RÄVEN 28 seljakott, tumesinine, minu andmed: [PERSON_NAME] [PERSON_NAME], …" at bounding box center [476, 438] width 258 height 42
copy span "56468199"
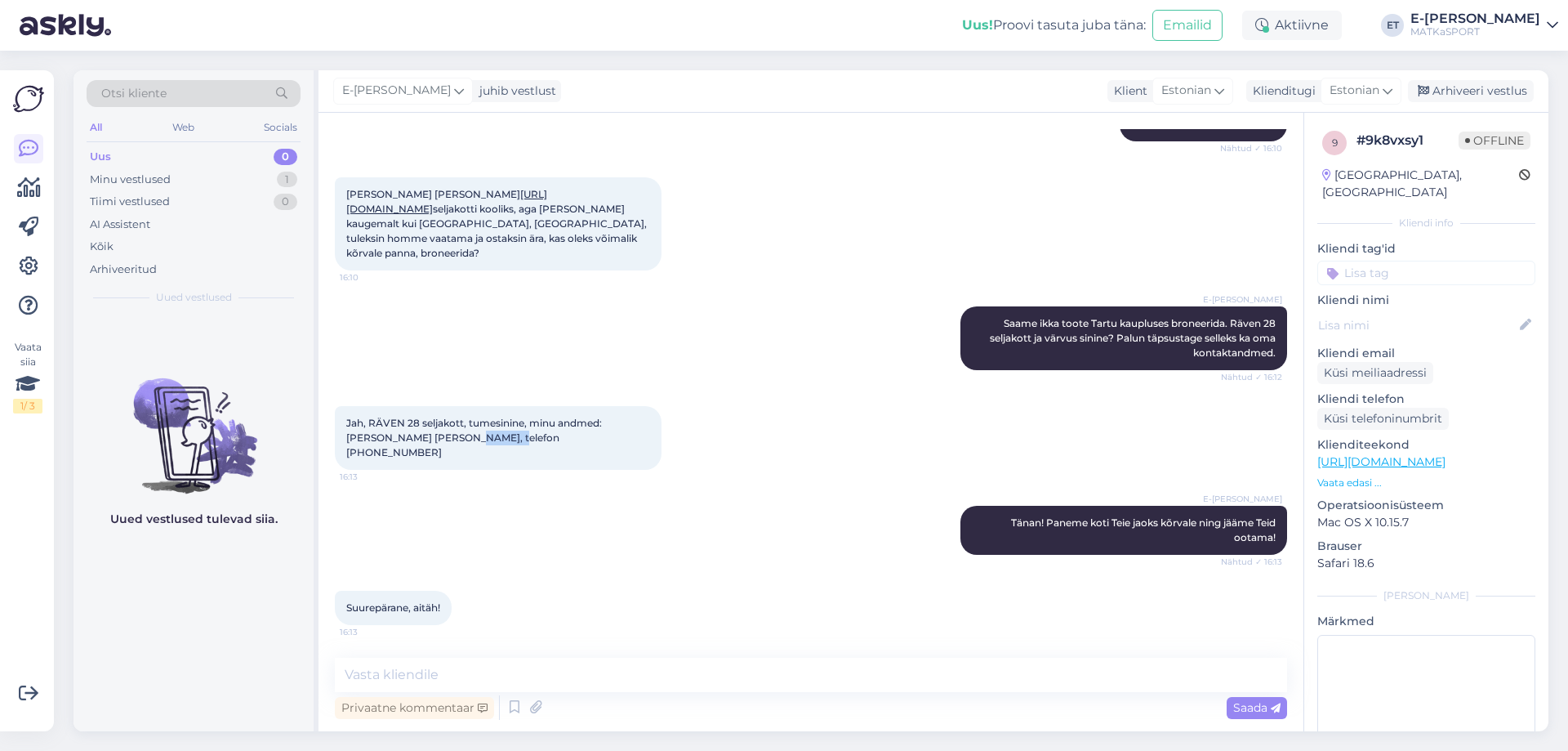
copy span "56468199"
click at [509, 705] on icon at bounding box center [514, 707] width 19 height 24
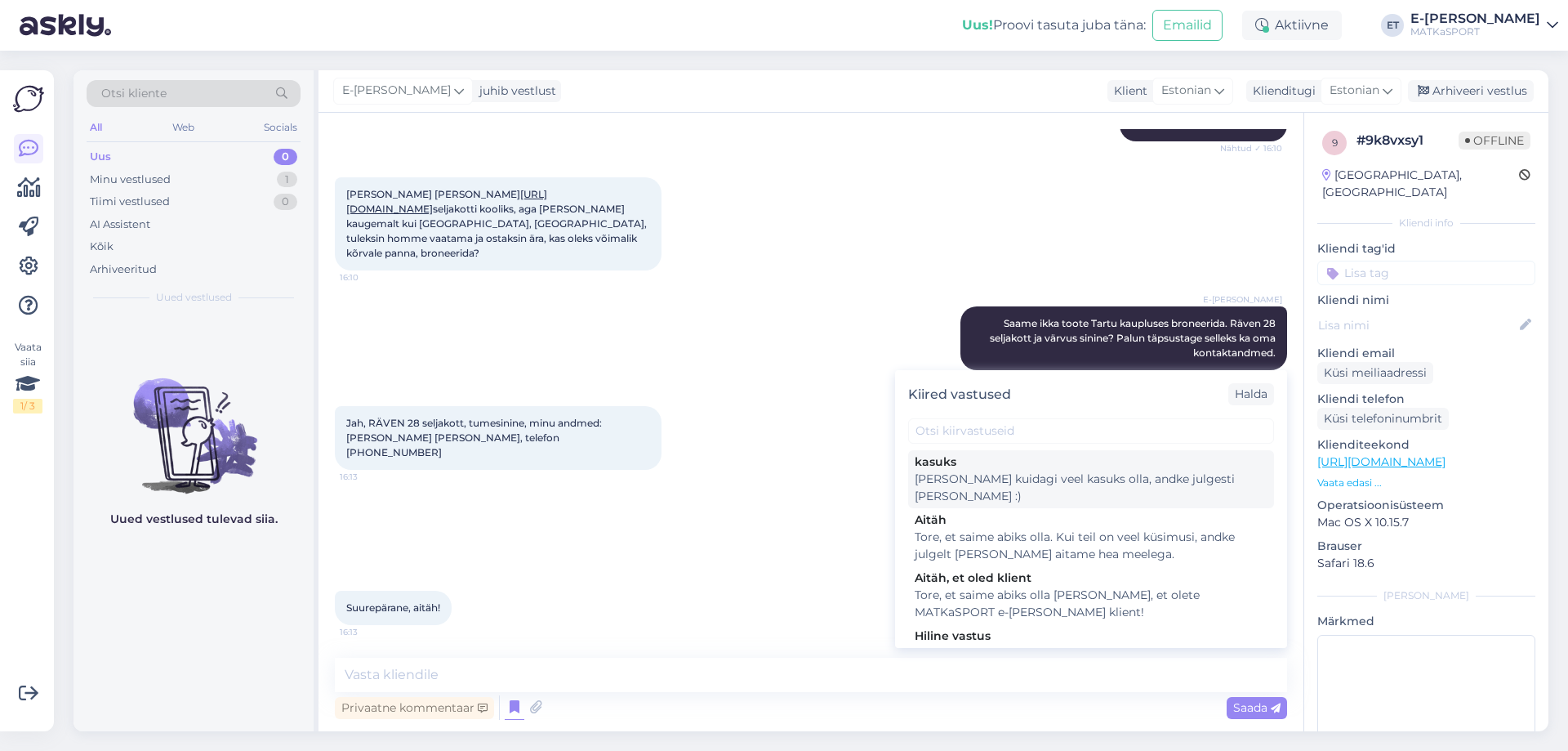
click at [976, 484] on div "[PERSON_NAME] kuidagi veel kasuks olla, andke julgesti [PERSON_NAME] :)" at bounding box center [1091, 488] width 353 height 34
type textarea "[PERSON_NAME] kuidagi veel kasuks olla, andke julgesti [PERSON_NAME] :)"
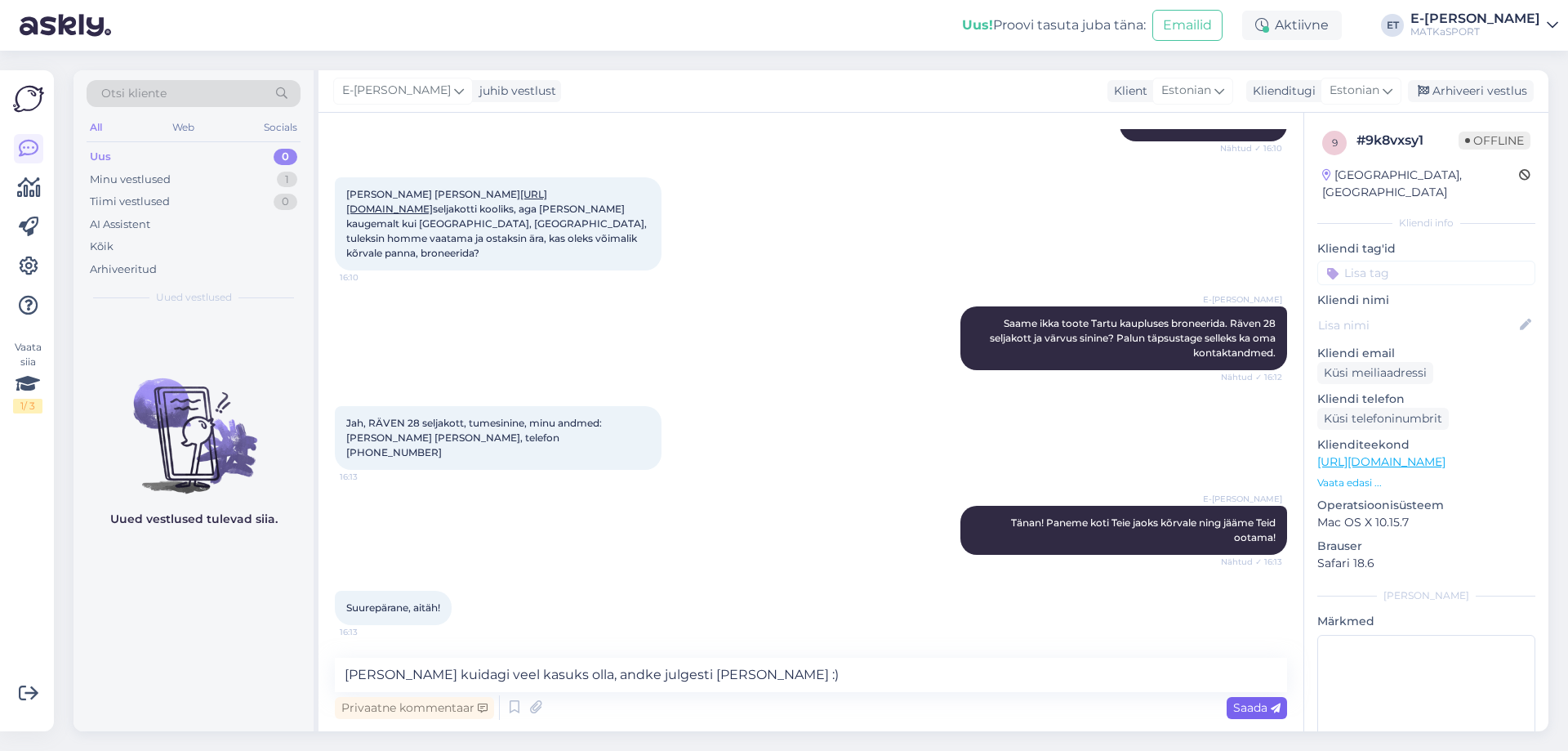
click at [1264, 707] on span "Saada" at bounding box center [1257, 707] width 47 height 15
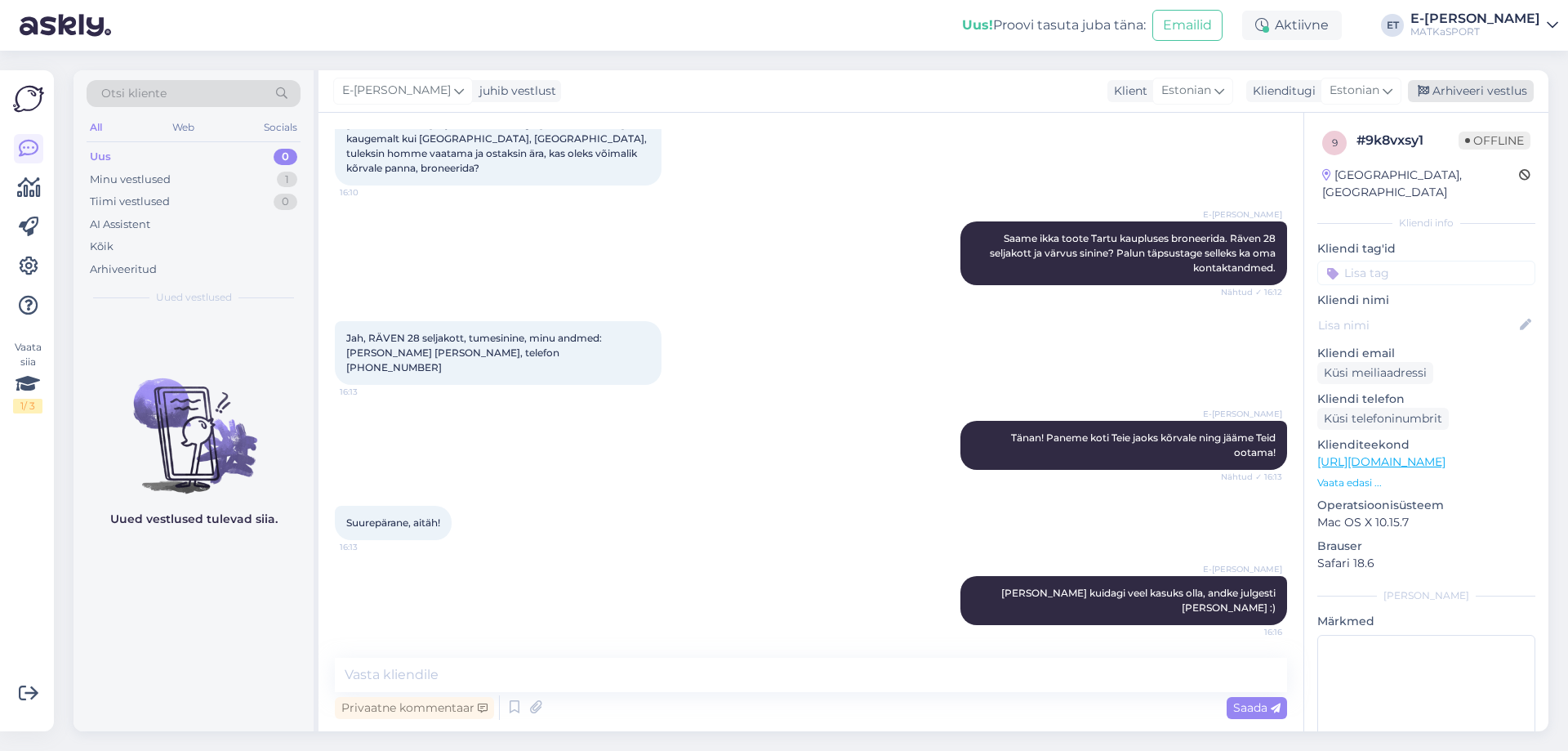
click at [1441, 93] on div "Arhiveeri vestlus" at bounding box center [1471, 91] width 126 height 22
